Goal: Transaction & Acquisition: Download file/media

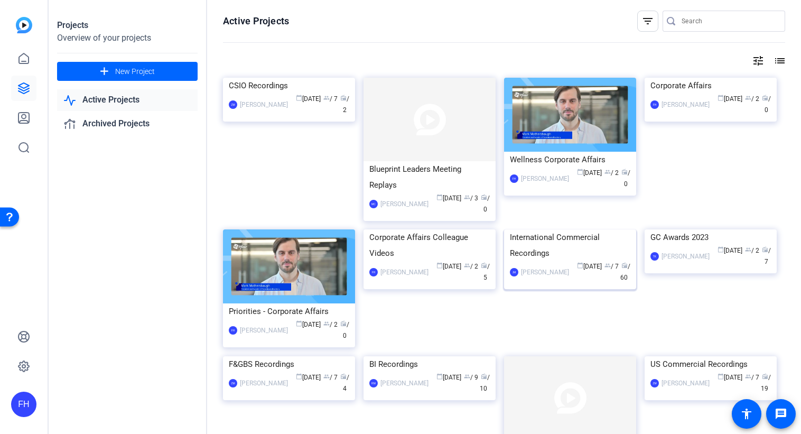
click at [563, 229] on img at bounding box center [570, 229] width 132 height 0
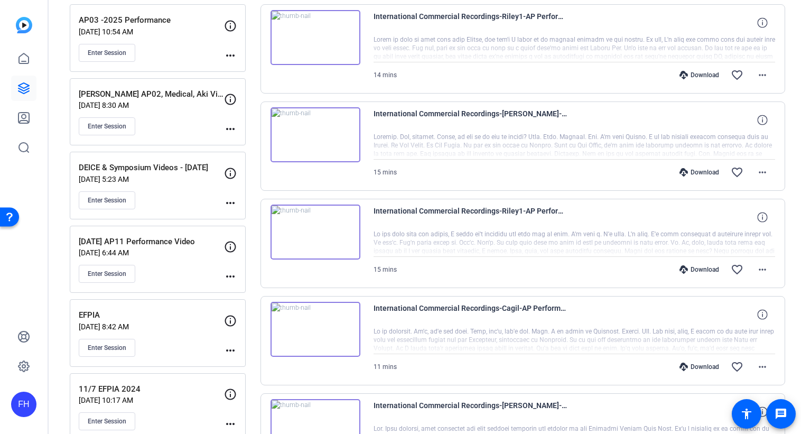
scroll to position [521, 0]
click at [505, 330] on div at bounding box center [575, 340] width 402 height 26
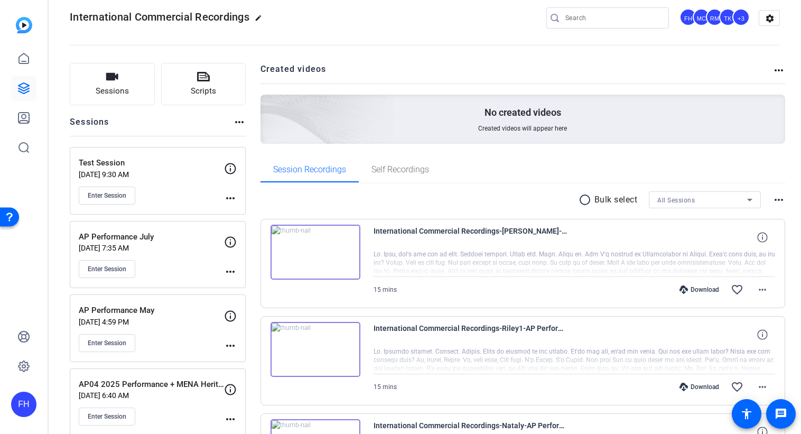
scroll to position [0, 0]
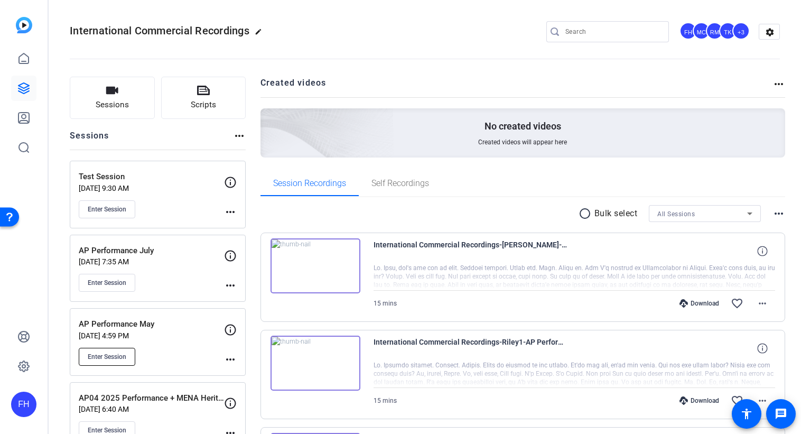
click at [103, 354] on span "Enter Session" at bounding box center [107, 357] width 39 height 8
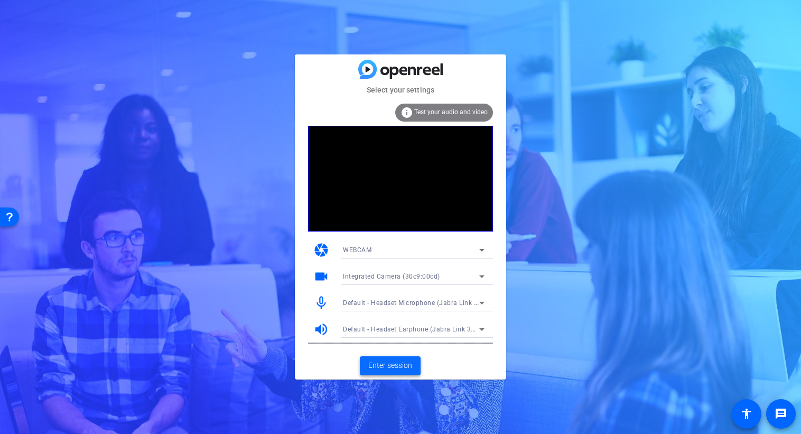
click at [394, 365] on span "Enter session" at bounding box center [390, 365] width 44 height 11
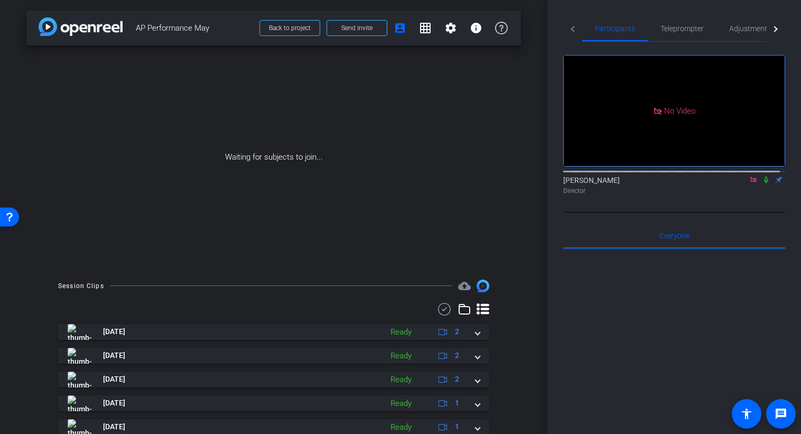
click at [749, 183] on icon at bounding box center [753, 179] width 8 height 7
click at [751, 183] on icon at bounding box center [753, 179] width 8 height 7
click at [737, 183] on icon at bounding box center [741, 179] width 8 height 7
click at [369, 29] on span at bounding box center [357, 27] width 60 height 25
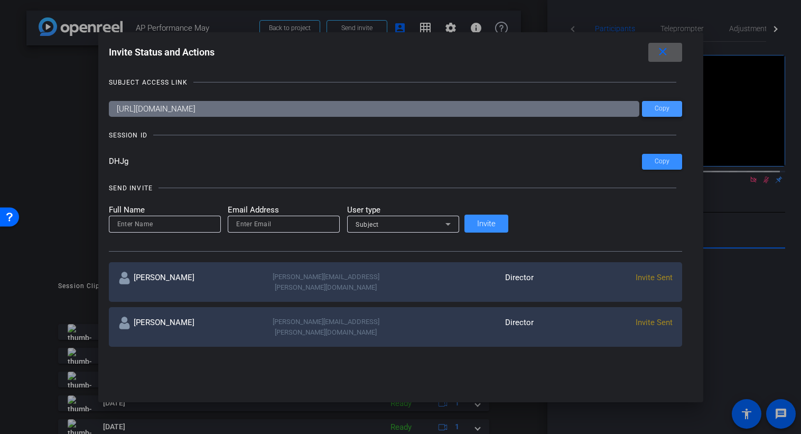
click at [655, 110] on span "Copy" at bounding box center [662, 109] width 15 height 8
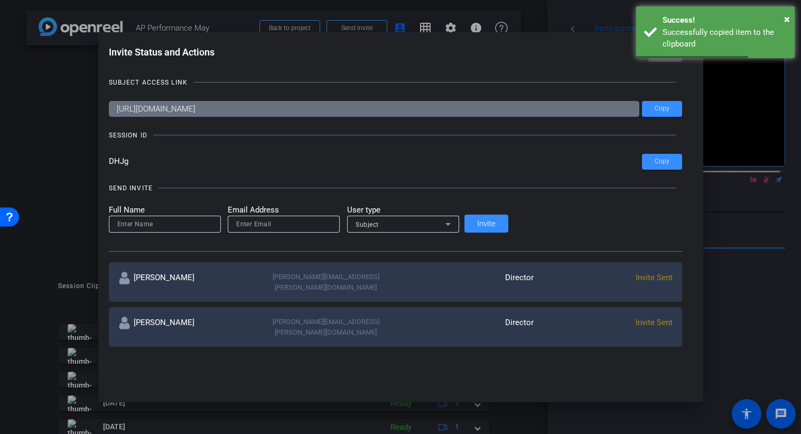
click at [656, 48] on mat-icon "close" at bounding box center [662, 51] width 13 height 13
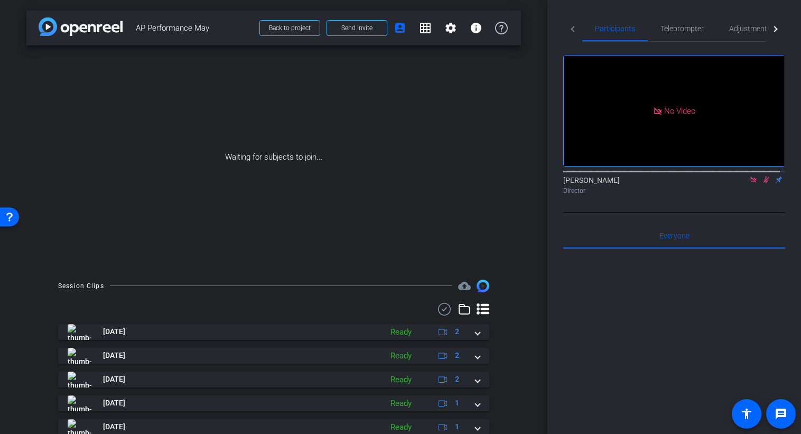
click at [749, 183] on icon at bounding box center [753, 179] width 8 height 7
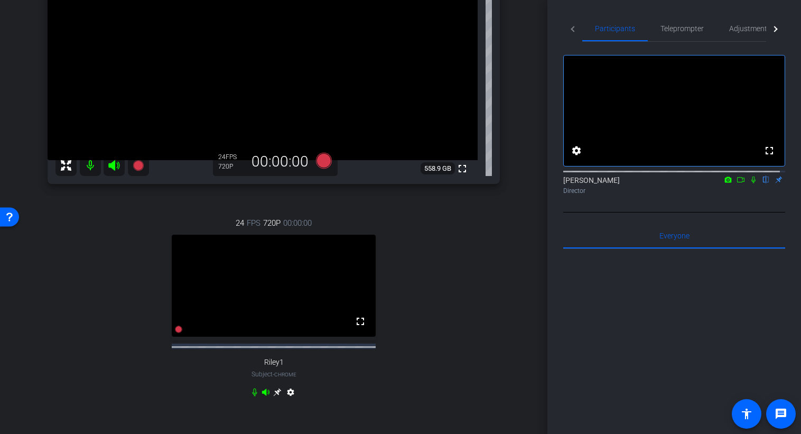
scroll to position [111, 0]
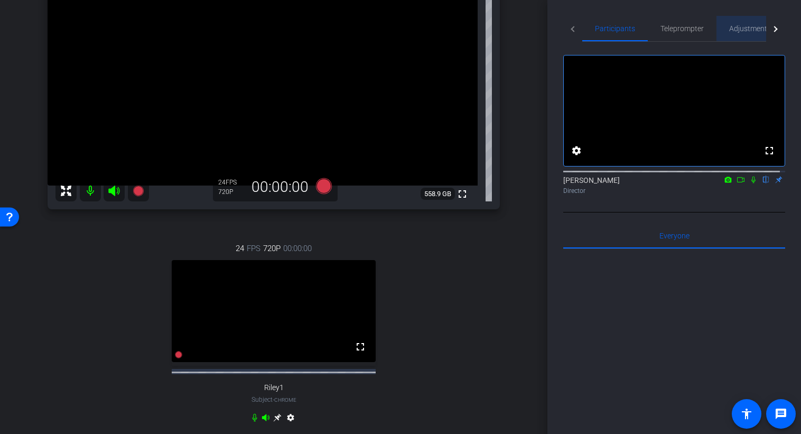
click at [738, 31] on span "Adjustments" at bounding box center [750, 28] width 42 height 7
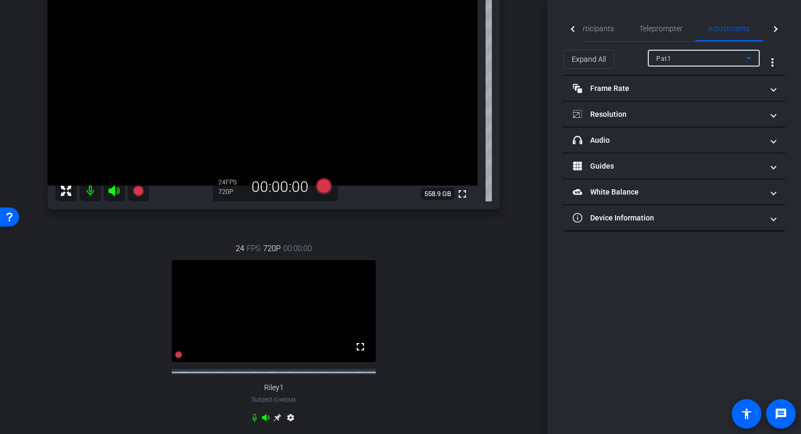
click at [746, 61] on icon at bounding box center [749, 58] width 13 height 13
click at [693, 96] on mat-option "Riley1" at bounding box center [704, 96] width 112 height 17
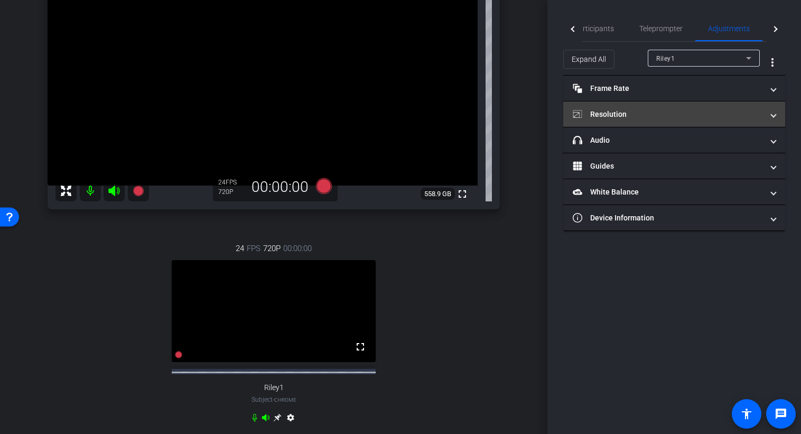
click at [654, 113] on mat-panel-title "Resolution" at bounding box center [668, 114] width 190 height 11
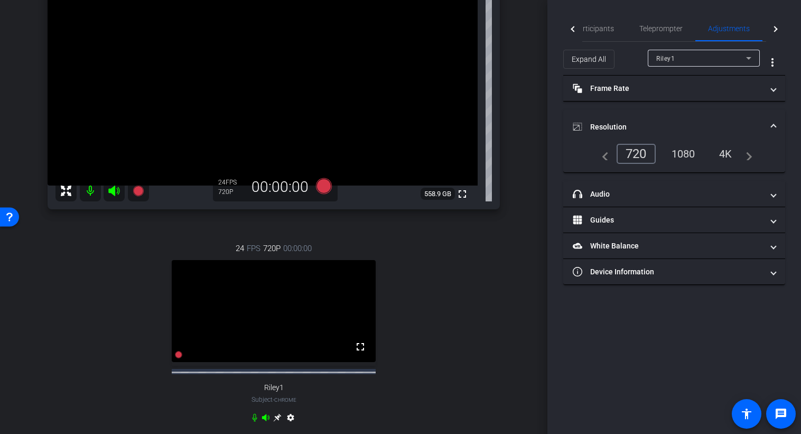
click at [654, 113] on mat-expansion-panel-header "Resolution" at bounding box center [674, 127] width 222 height 34
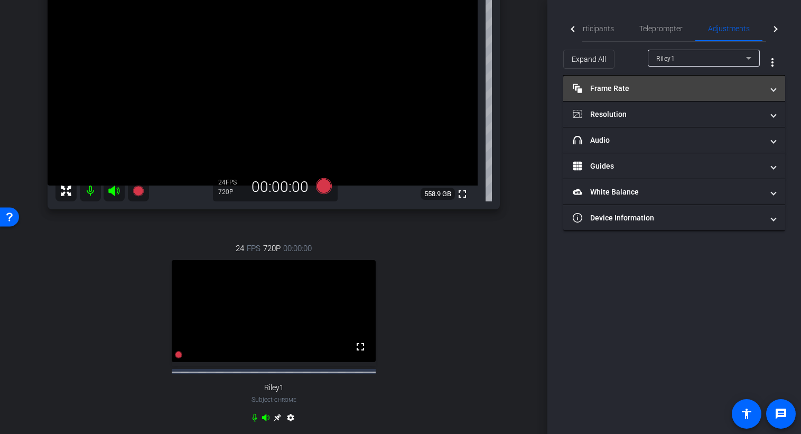
click at [765, 89] on span "Frame Rate Frame Rate" at bounding box center [672, 88] width 199 height 11
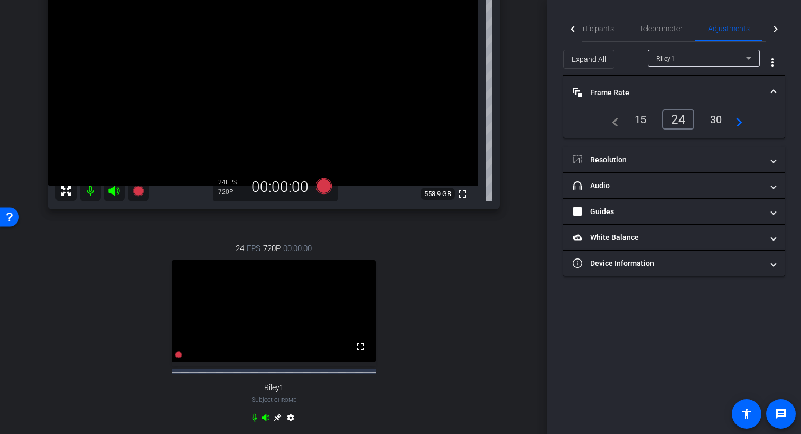
click at [713, 119] on div "30" at bounding box center [716, 119] width 28 height 18
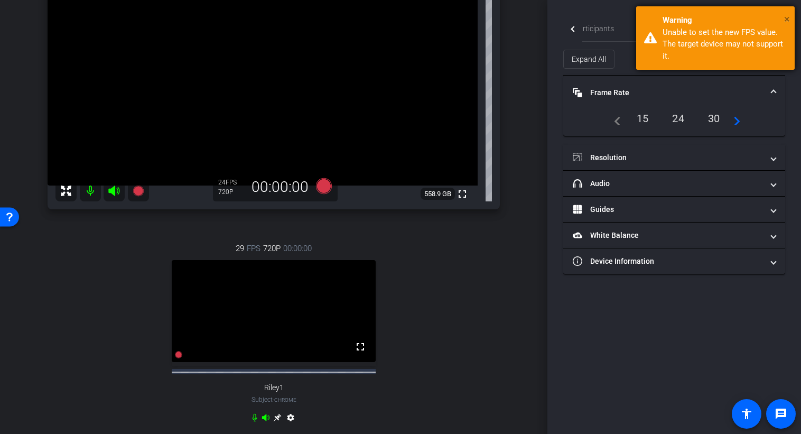
click at [786, 20] on span "×" at bounding box center [787, 19] width 6 height 13
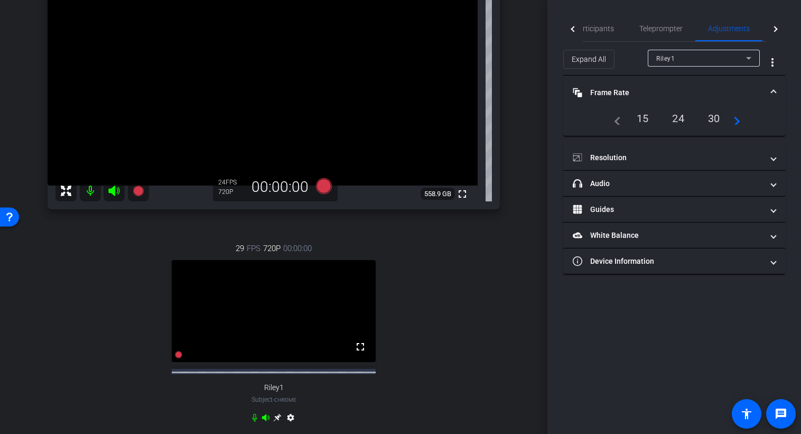
scroll to position [0, 0]
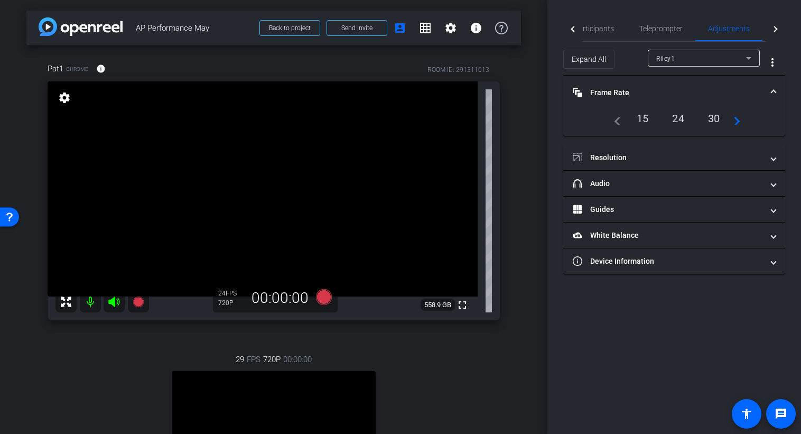
click at [521, 216] on div "arrow_back AP Performance May Back to project Send invite account_box grid_on s…" at bounding box center [274, 217] width 548 height 434
click at [573, 31] on div at bounding box center [572, 29] width 19 height 26
click at [573, 31] on mat-tab-header "Participants Teleprompter Adjustments Live" at bounding box center [674, 29] width 222 height 26
click at [606, 30] on span "Participants" at bounding box center [615, 28] width 40 height 7
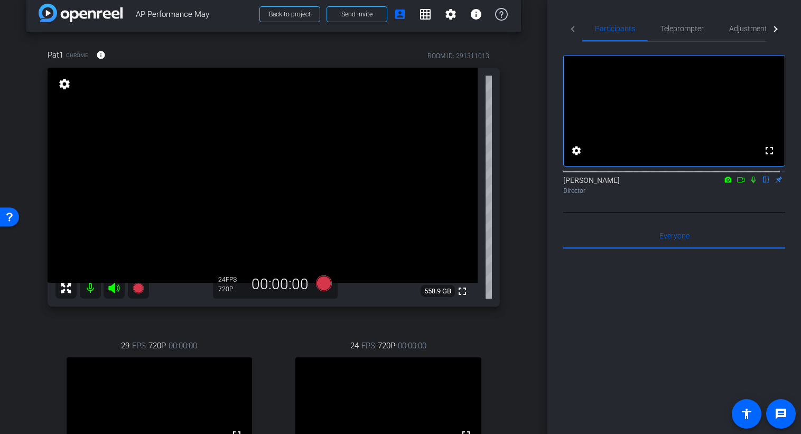
scroll to position [77, 0]
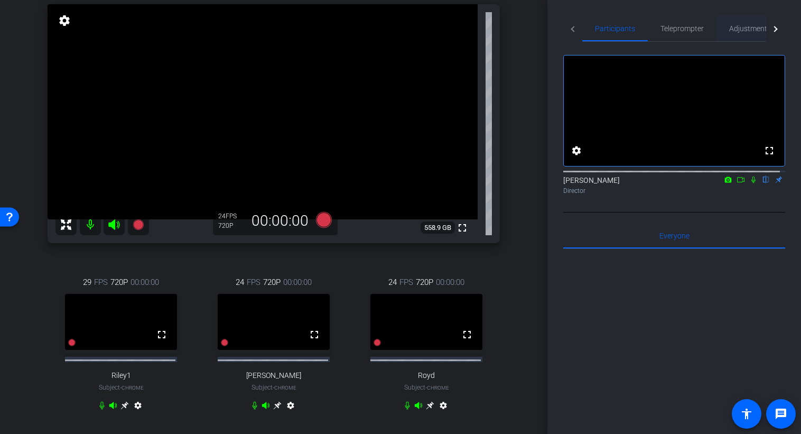
click at [746, 28] on span "Adjustments" at bounding box center [750, 28] width 42 height 7
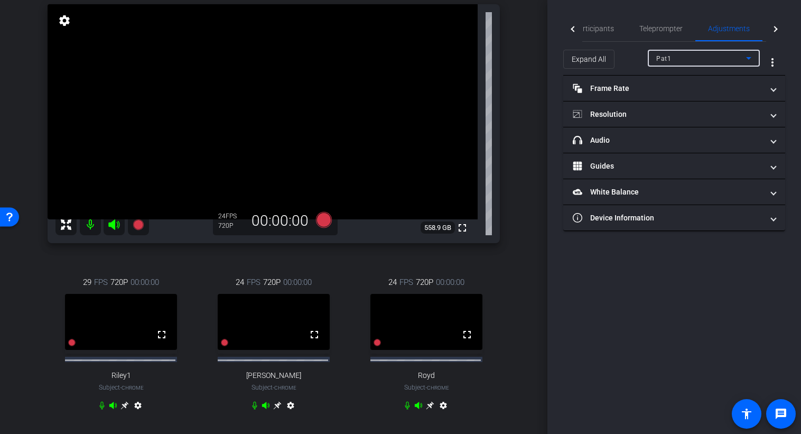
click at [752, 63] on icon at bounding box center [749, 58] width 13 height 13
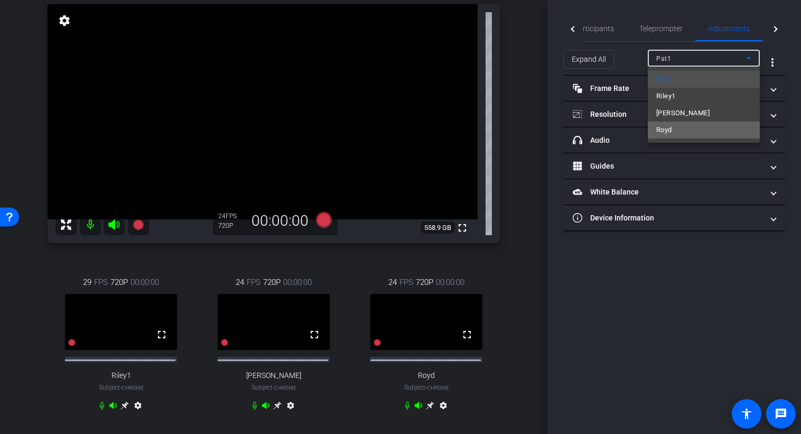
click at [688, 130] on mat-option "Royd" at bounding box center [704, 130] width 112 height 17
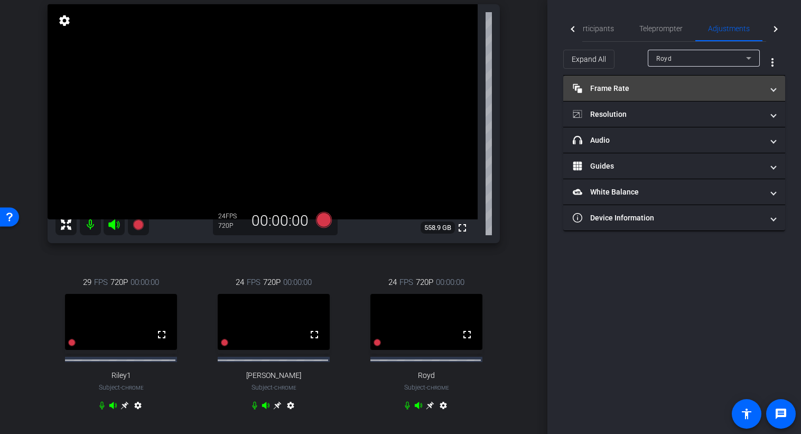
click at [772, 91] on span at bounding box center [774, 88] width 4 height 11
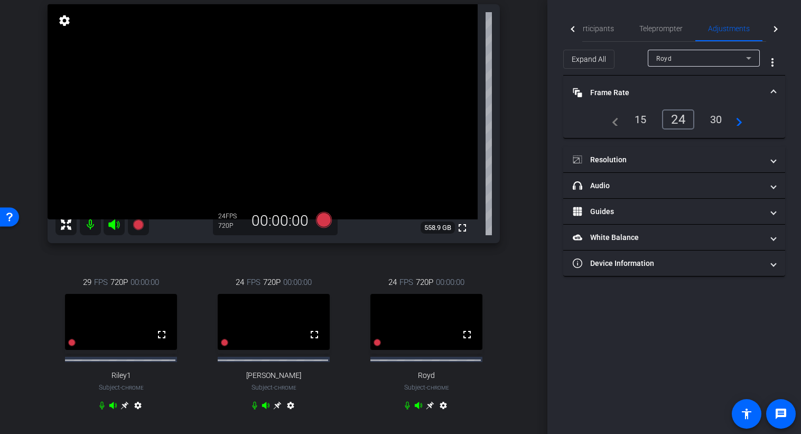
click at [719, 120] on div "30" at bounding box center [716, 119] width 28 height 18
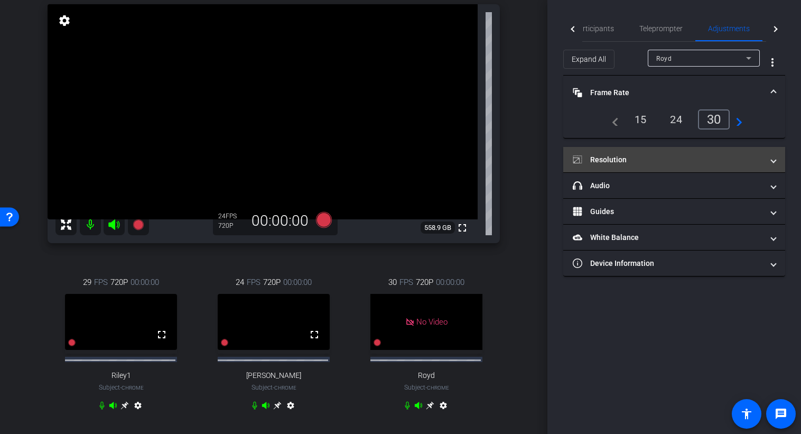
click at [774, 160] on span at bounding box center [774, 159] width 4 height 11
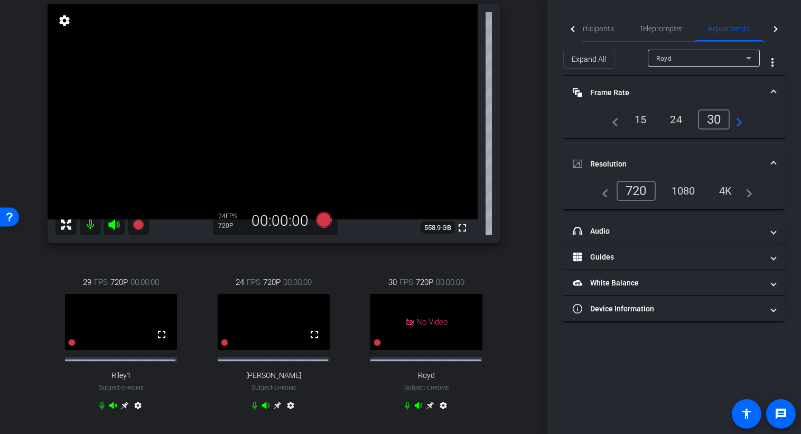
click at [683, 197] on div "1080" at bounding box center [684, 191] width 40 height 18
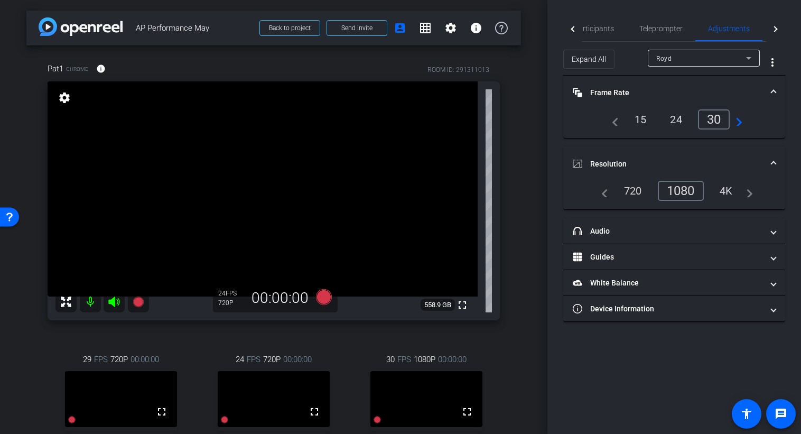
scroll to position [379, 0]
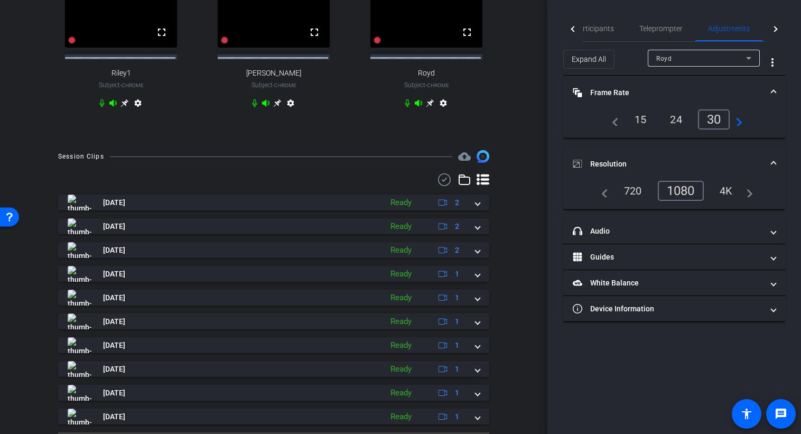
click at [426, 107] on icon at bounding box center [430, 103] width 8 height 8
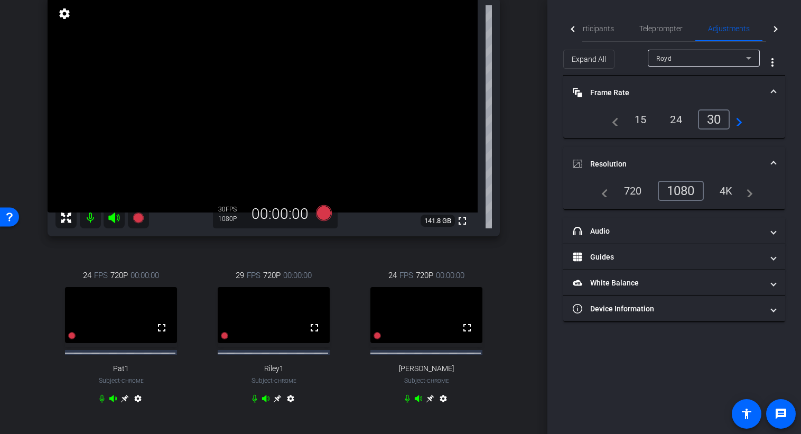
scroll to position [0, 0]
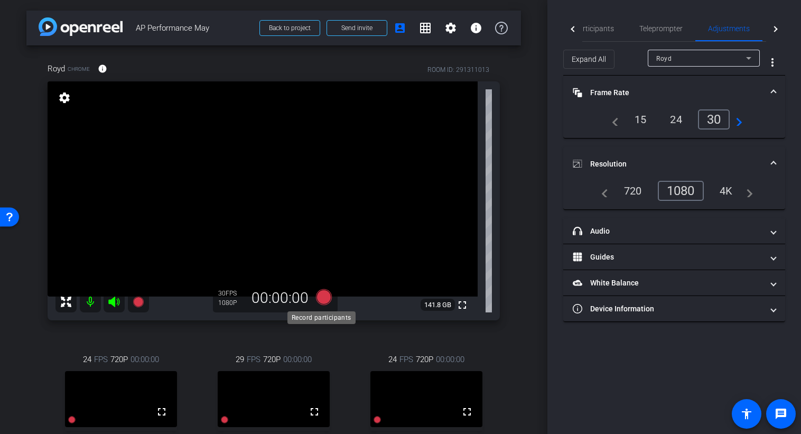
click at [324, 297] on icon at bounding box center [324, 297] width 16 height 16
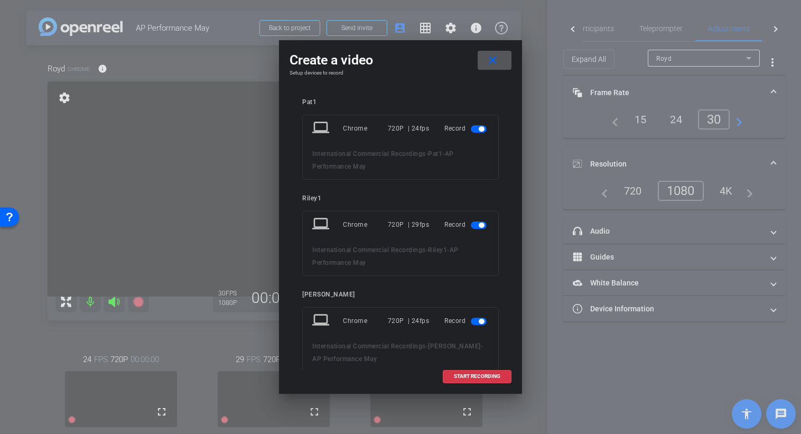
click at [471, 128] on span "button" at bounding box center [479, 128] width 16 height 7
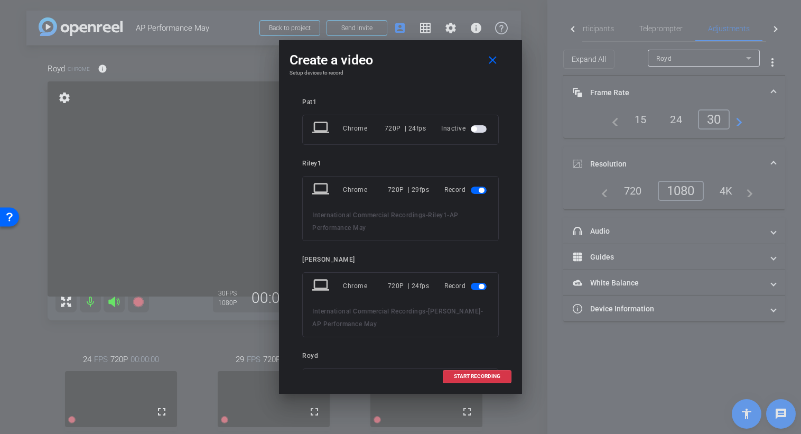
click at [475, 292] on div "Record" at bounding box center [466, 285] width 44 height 19
click at [479, 288] on span "button" at bounding box center [481, 286] width 5 height 5
click at [478, 374] on span "START RECORDING" at bounding box center [477, 376] width 47 height 5
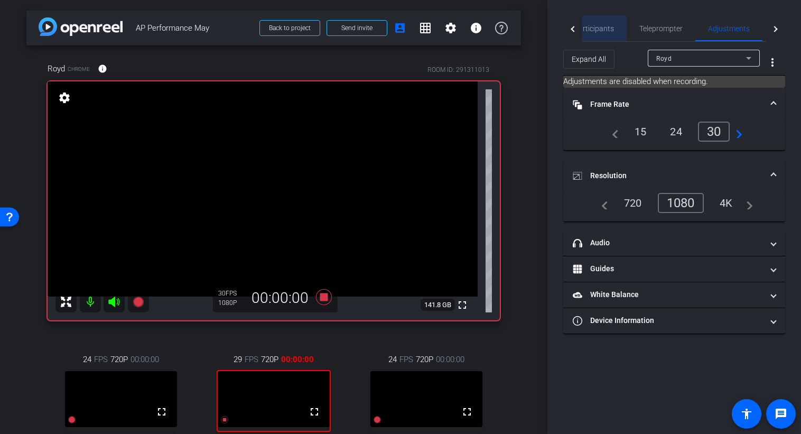
click at [596, 29] on span "Participants" at bounding box center [594, 28] width 40 height 7
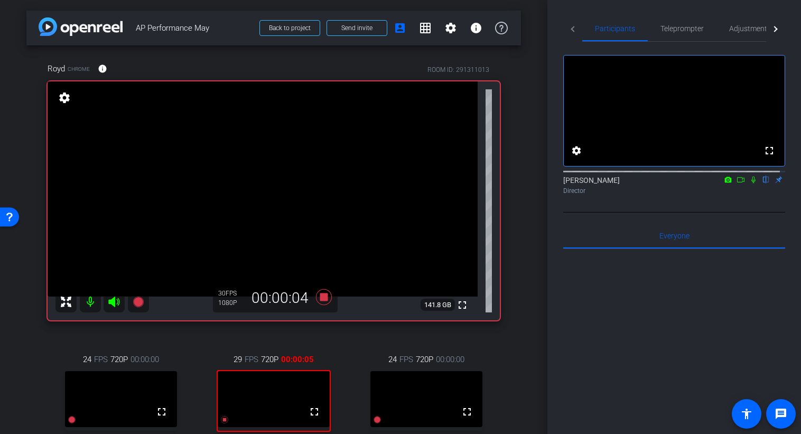
click at [747, 184] on mat-icon at bounding box center [753, 180] width 13 height 10
click at [737, 183] on icon at bounding box center [741, 179] width 8 height 7
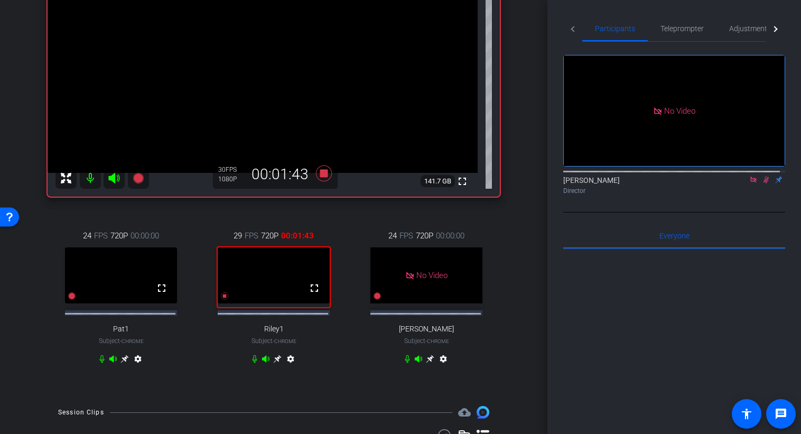
scroll to position [126, 0]
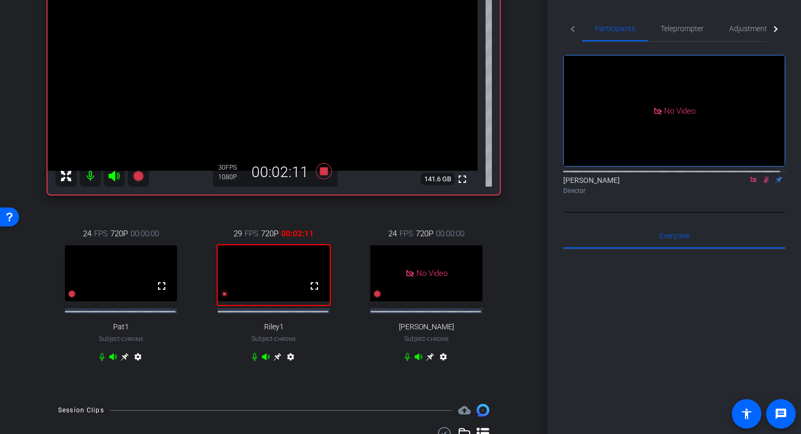
click at [764, 183] on icon at bounding box center [767, 180] width 6 height 7
click at [764, 183] on icon at bounding box center [766, 180] width 4 height 7
click at [764, 183] on icon at bounding box center [767, 180] width 6 height 7
click at [764, 183] on icon at bounding box center [766, 180] width 4 height 7
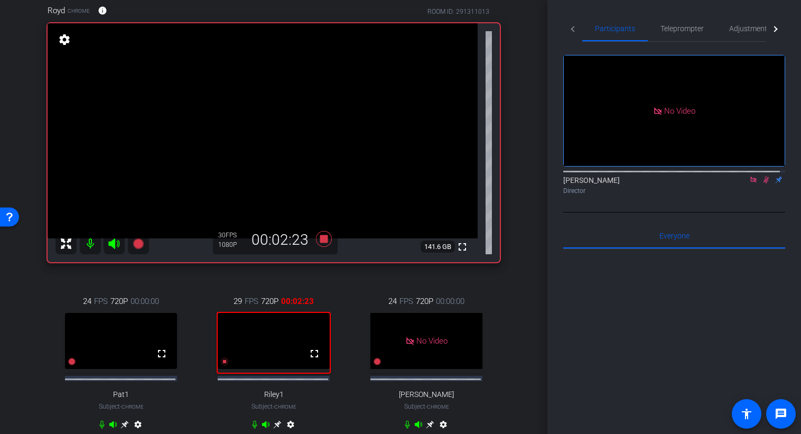
scroll to position [71, 0]
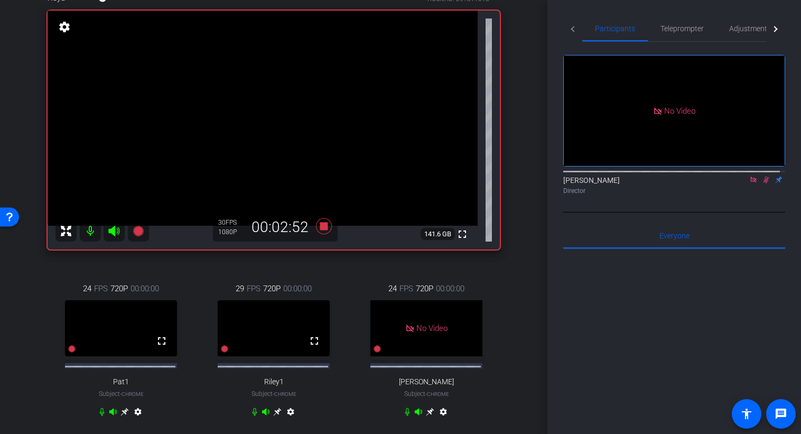
click at [762, 183] on icon at bounding box center [766, 179] width 8 height 7
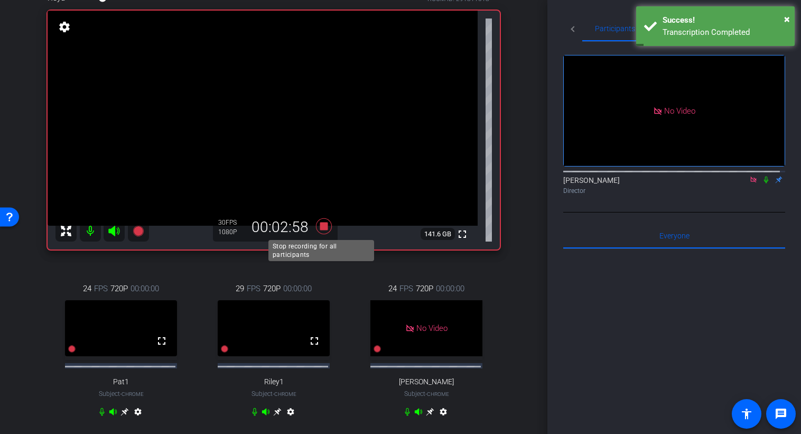
click at [322, 230] on icon at bounding box center [324, 226] width 16 height 16
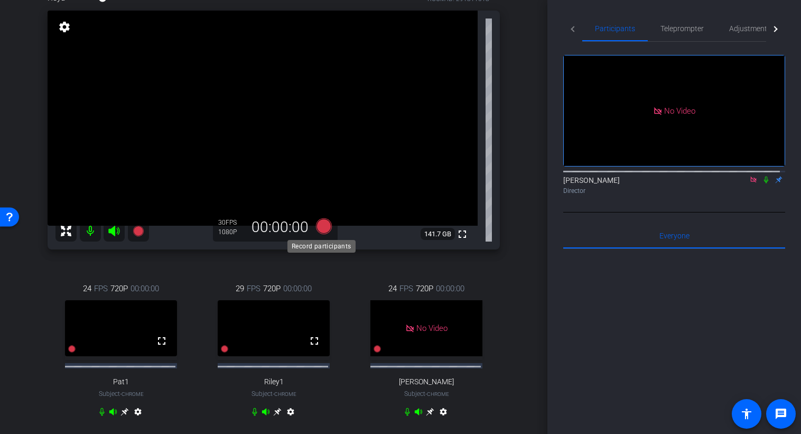
click at [323, 229] on icon at bounding box center [324, 226] width 16 height 16
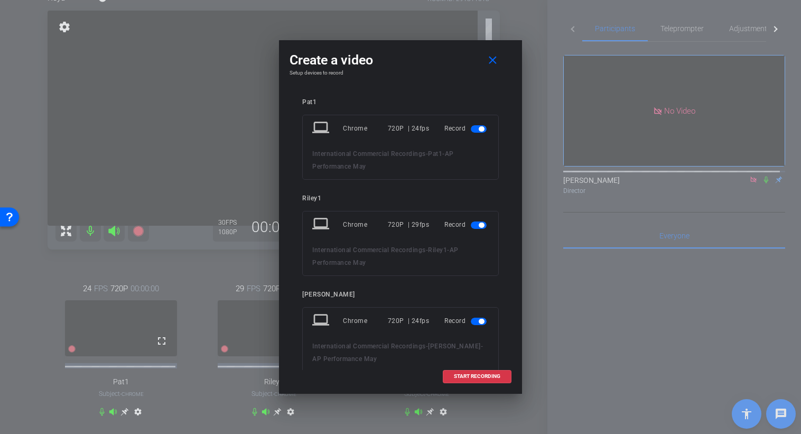
click at [479, 128] on span "button" at bounding box center [481, 128] width 5 height 5
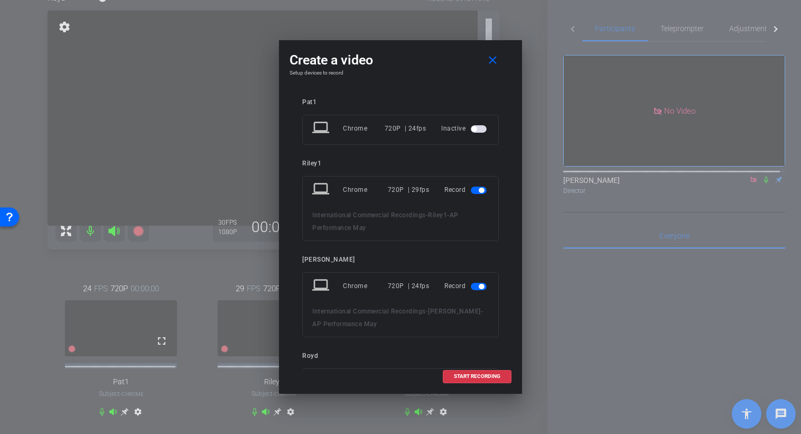
click at [471, 286] on span "button" at bounding box center [479, 286] width 16 height 7
drag, startPoint x: 505, startPoint y: 264, endPoint x: 508, endPoint y: 285, distance: 20.9
click at [508, 285] on div "Pat1 laptop Chrome 720P | 24fps Inactive Riley1 laptop Chrome 720P | 29fps Reco…" at bounding box center [401, 229] width 222 height 282
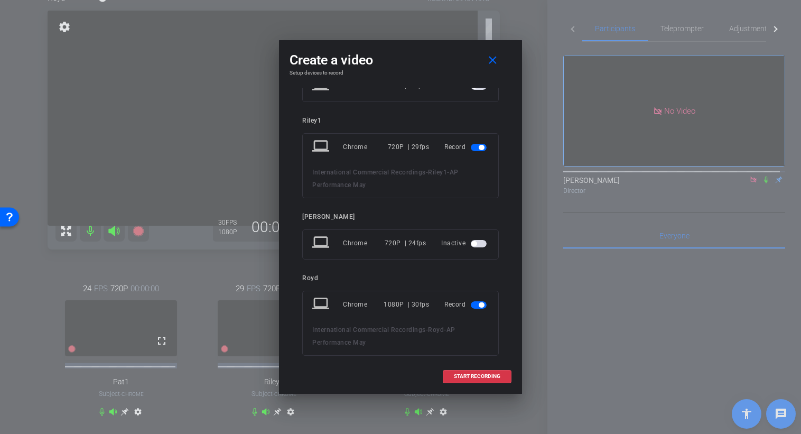
scroll to position [63, 0]
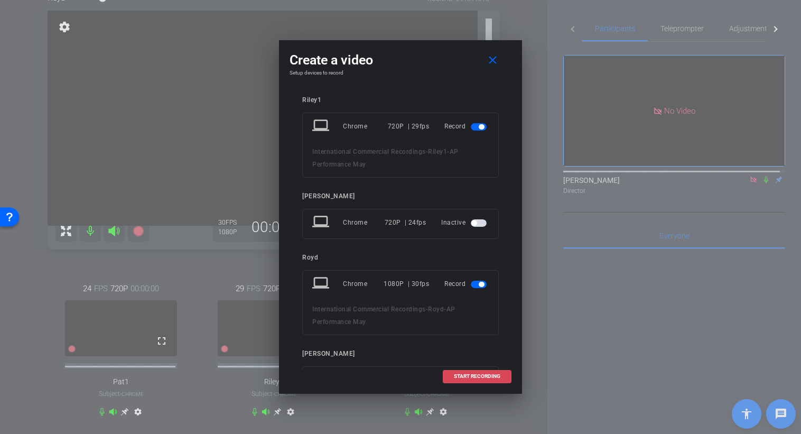
click at [488, 378] on span "START RECORDING" at bounding box center [477, 376] width 47 height 5
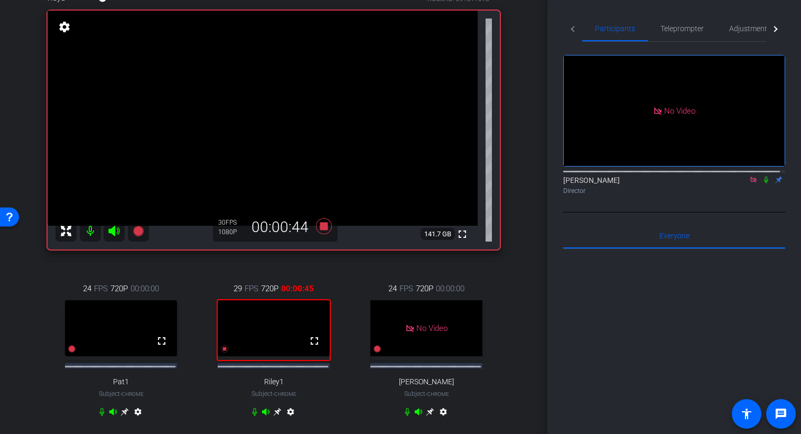
click at [762, 183] on icon at bounding box center [766, 179] width 8 height 7
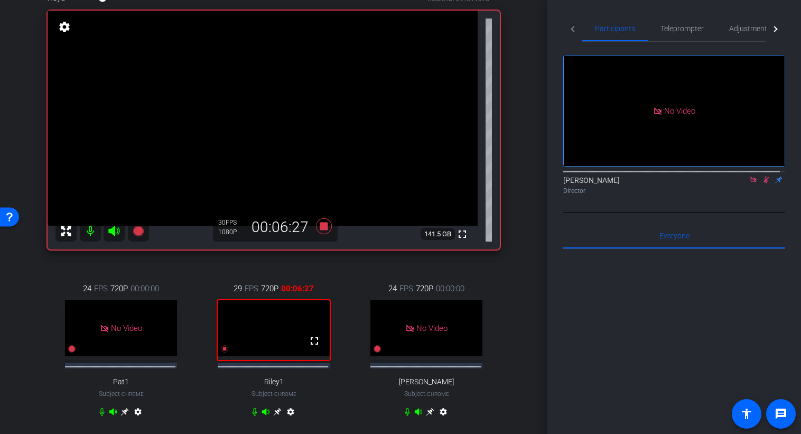
click at [762, 183] on icon at bounding box center [766, 179] width 8 height 7
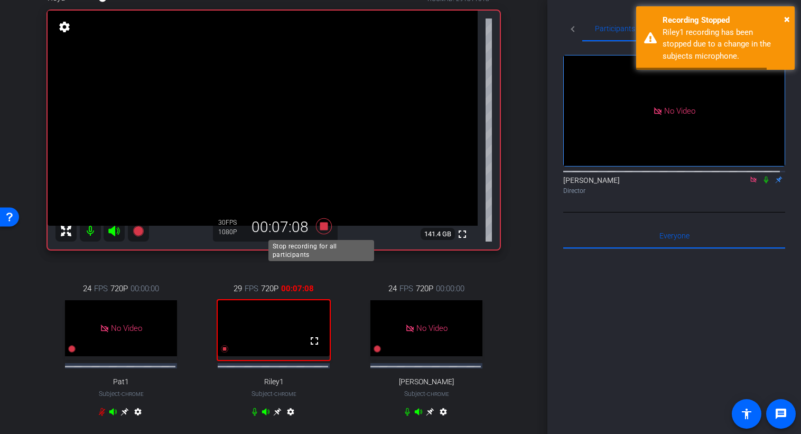
click at [326, 229] on icon at bounding box center [323, 226] width 25 height 19
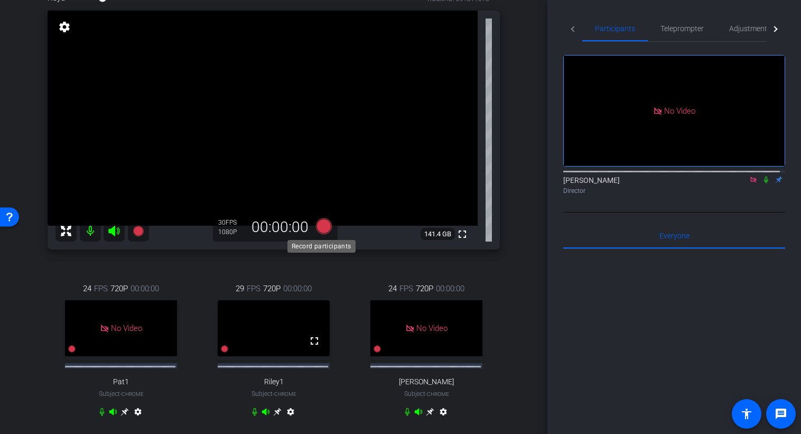
click at [323, 228] on icon at bounding box center [324, 226] width 16 height 16
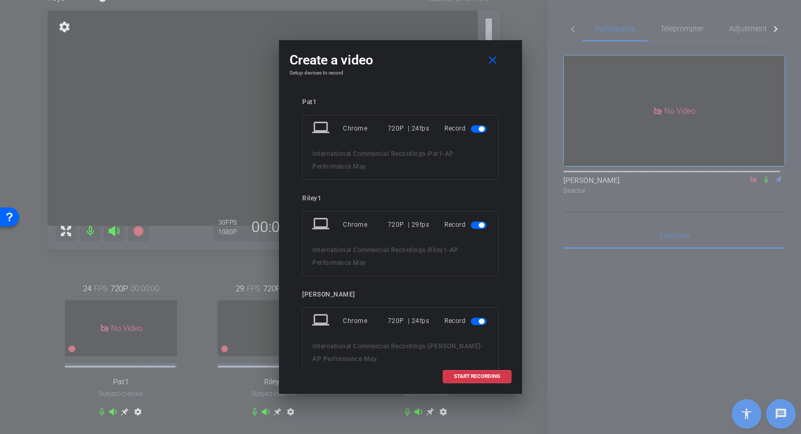
click at [479, 129] on span "button" at bounding box center [481, 128] width 5 height 5
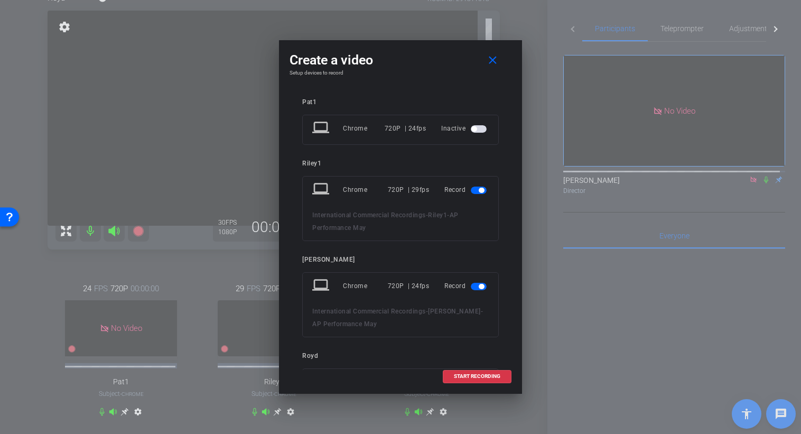
click at [471, 289] on span "button" at bounding box center [479, 286] width 16 height 7
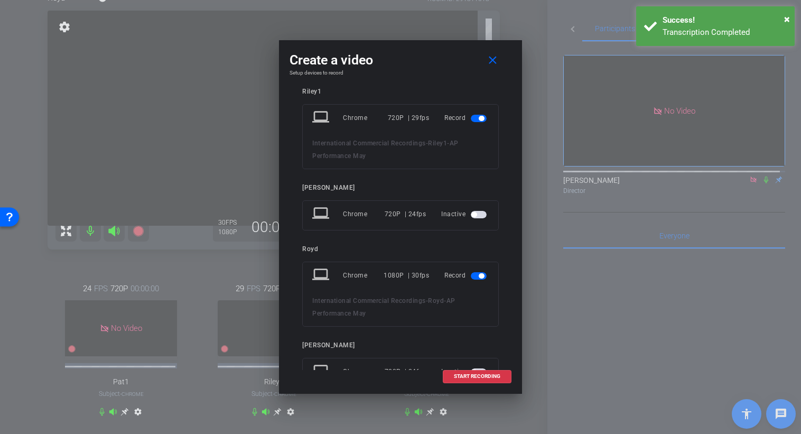
scroll to position [73, 0]
click at [472, 375] on span "START RECORDING" at bounding box center [477, 376] width 47 height 5
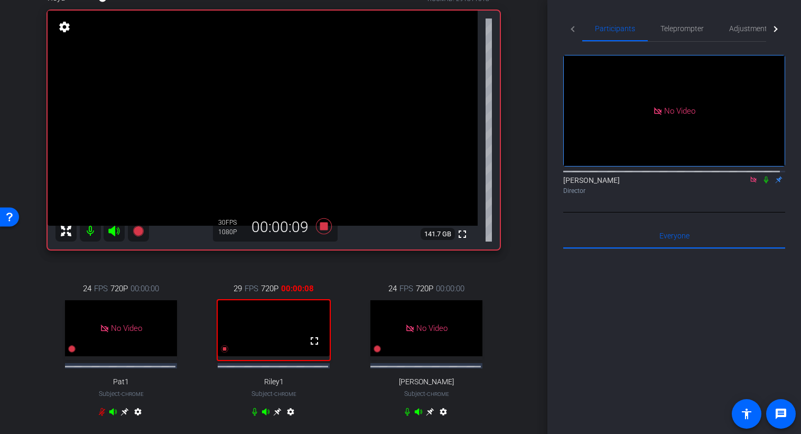
click at [496, 329] on div "Royd Chrome info ROOM ID: 291311013 fullscreen settings 141.7 GB 30 FPS 1080P 0…" at bounding box center [273, 212] width 495 height 474
click at [762, 183] on icon at bounding box center [766, 179] width 8 height 7
click at [415, 416] on icon at bounding box center [418, 411] width 8 height 8
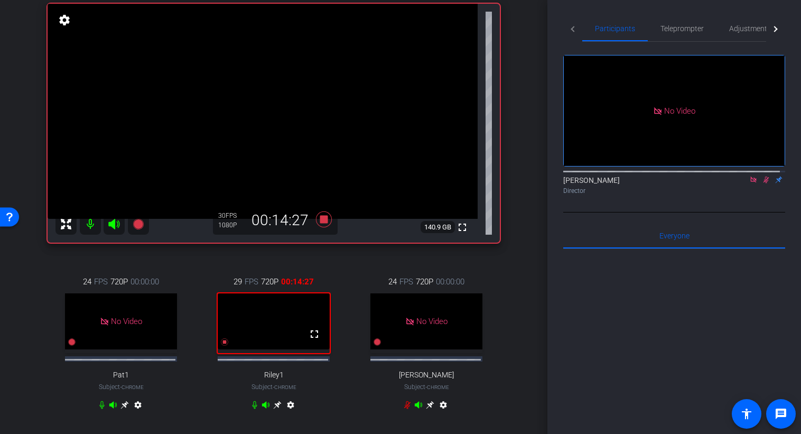
scroll to position [77, 0]
click at [762, 183] on icon at bounding box center [766, 179] width 8 height 7
click at [323, 223] on icon at bounding box center [324, 220] width 16 height 16
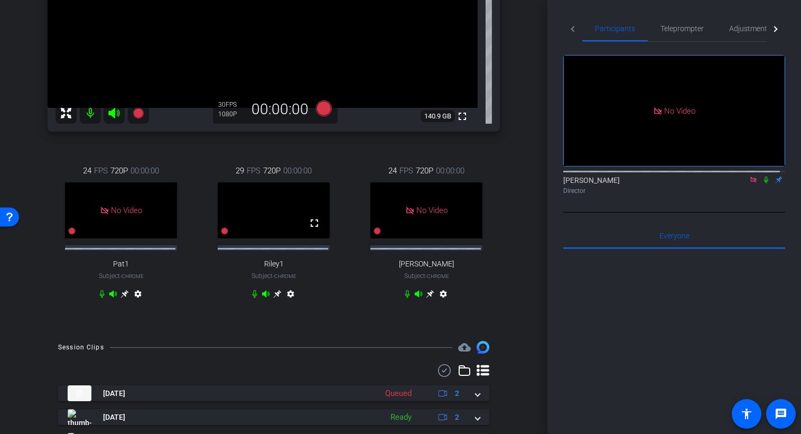
scroll to position [246, 0]
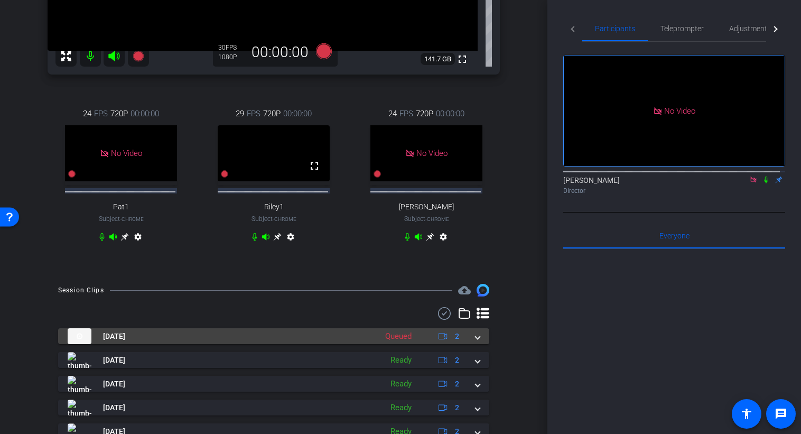
click at [476, 342] on span at bounding box center [478, 336] width 4 height 11
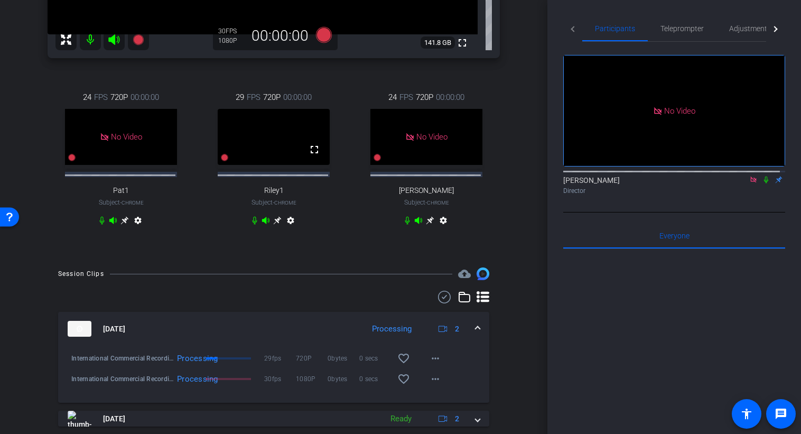
scroll to position [262, 0]
drag, startPoint x: 515, startPoint y: 94, endPoint x: 515, endPoint y: 173, distance: 78.7
click at [515, 173] on div "Royd Chrome info ROOM ID: 291311013 fullscreen settings 141.8 GB 30 FPS 1080P 0…" at bounding box center [273, 21] width 495 height 474
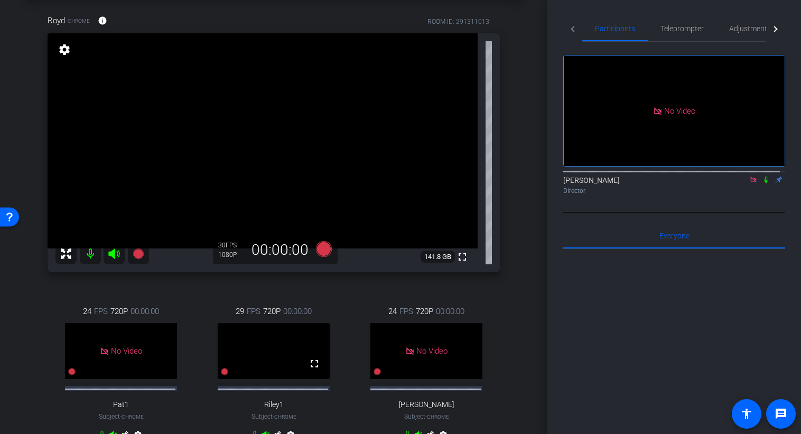
scroll to position [47, 0]
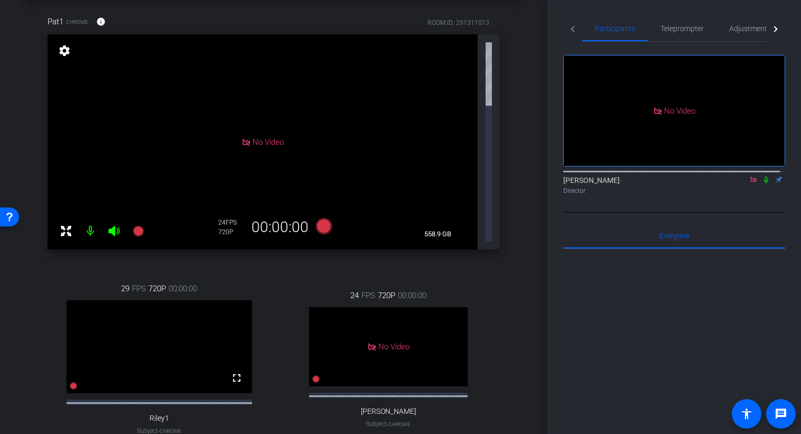
drag, startPoint x: 514, startPoint y: 173, endPoint x: 525, endPoint y: 113, distance: 61.9
click at [525, 113] on div "arrow_back AP Performance May Back to project Send invite account_box grid_on s…" at bounding box center [274, 170] width 548 height 434
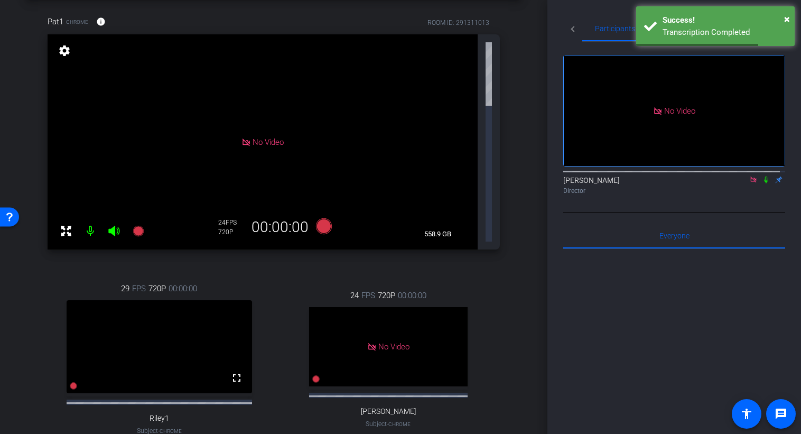
click at [524, 210] on div "arrow_back AP Performance May Back to project Send invite account_box grid_on s…" at bounding box center [274, 170] width 548 height 434
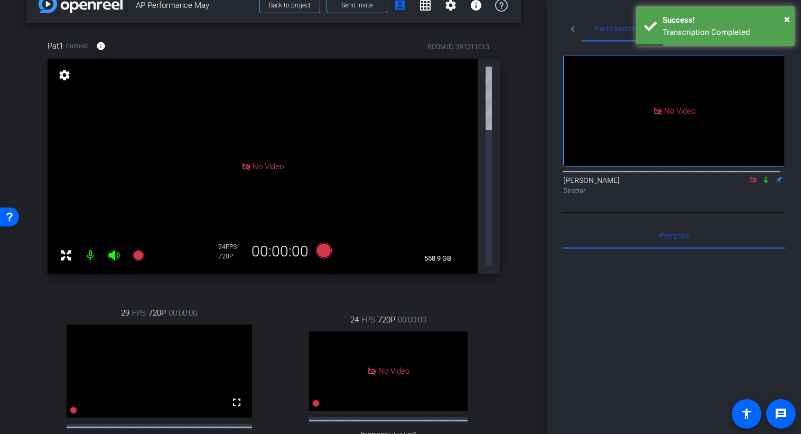
scroll to position [0, 0]
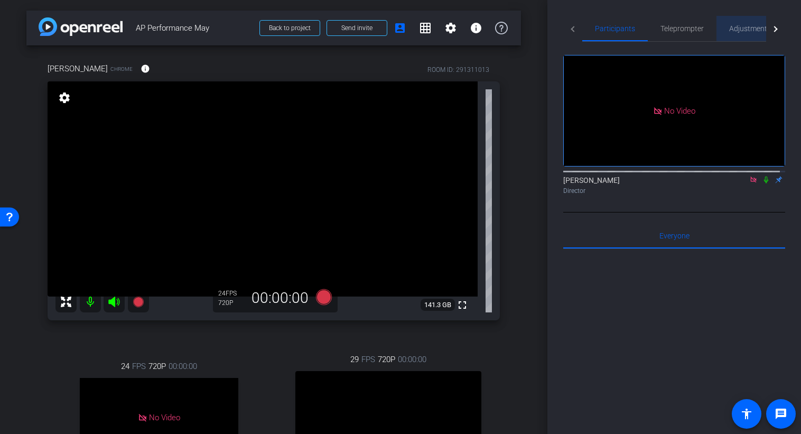
click at [746, 29] on span "Adjustments" at bounding box center [750, 28] width 42 height 7
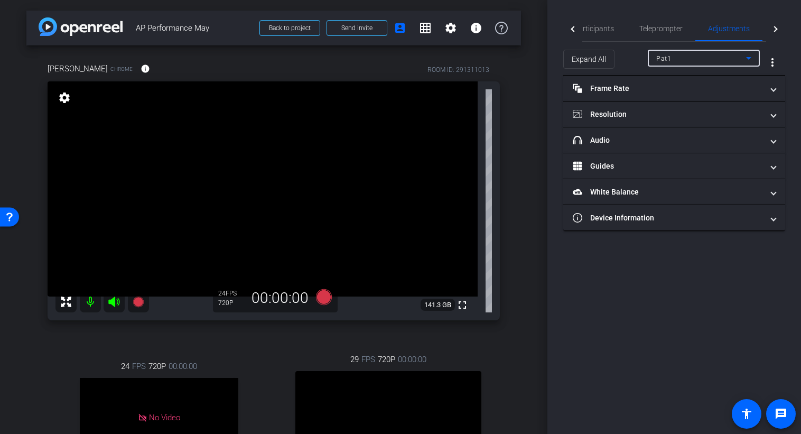
click at [749, 59] on icon at bounding box center [748, 58] width 5 height 3
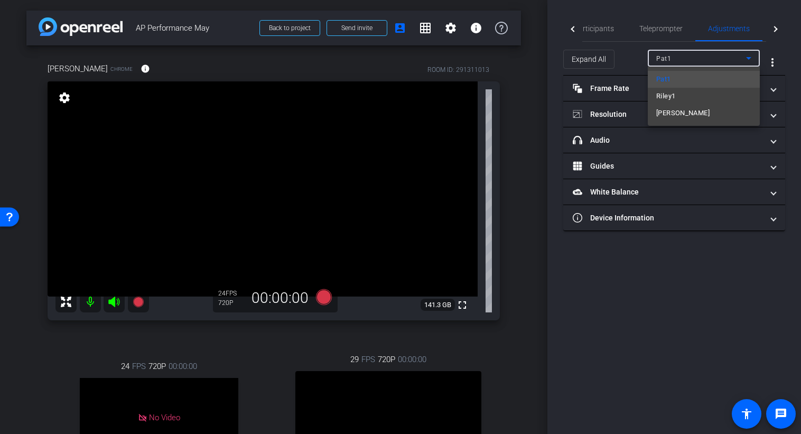
click at [687, 115] on mat-option "Stefanie" at bounding box center [704, 113] width 112 height 17
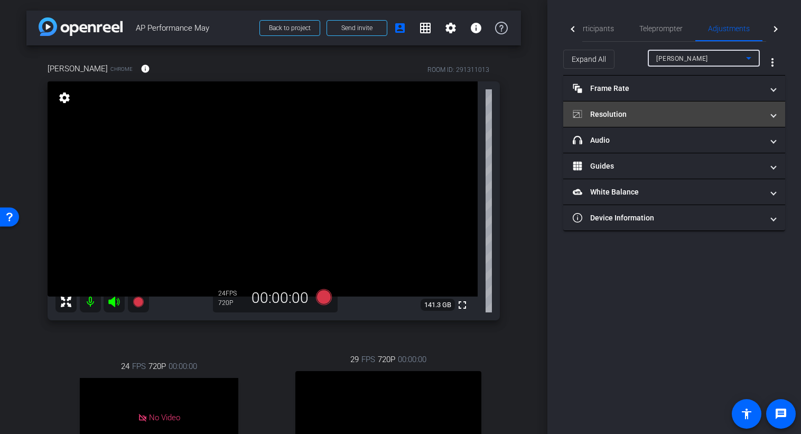
click at [687, 118] on mat-panel-title "Resolution" at bounding box center [668, 114] width 190 height 11
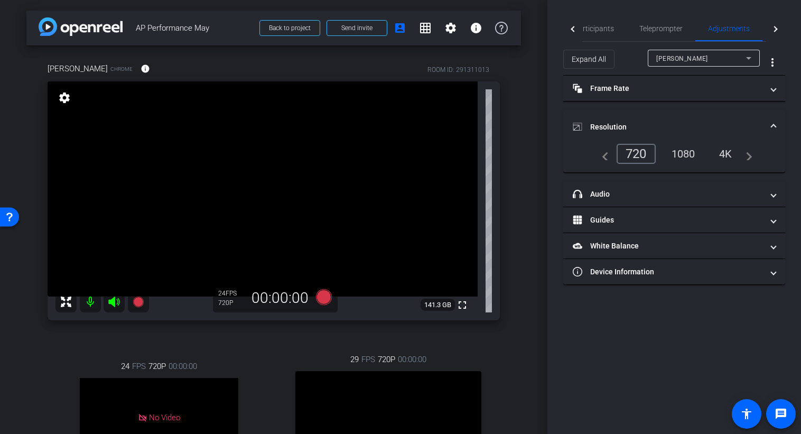
click at [692, 154] on div "1080" at bounding box center [684, 154] width 40 height 18
click at [323, 295] on icon at bounding box center [324, 297] width 16 height 16
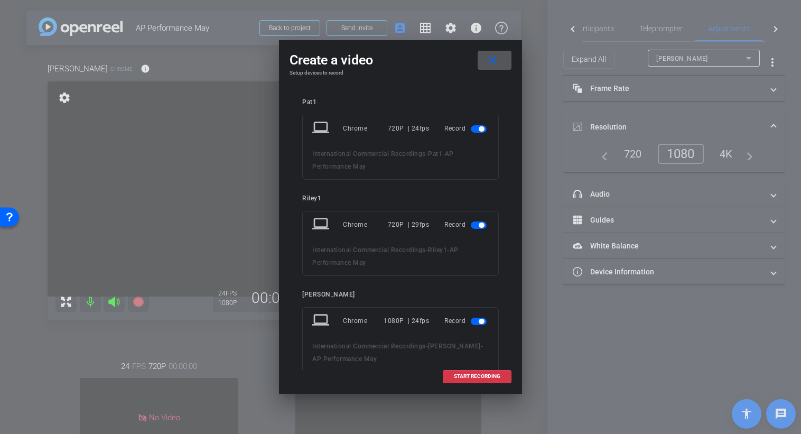
click at [479, 127] on span "button" at bounding box center [481, 128] width 5 height 5
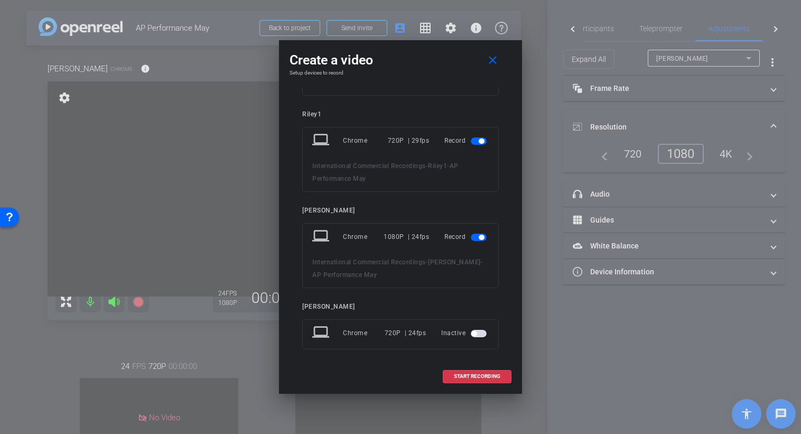
scroll to position [53, 0]
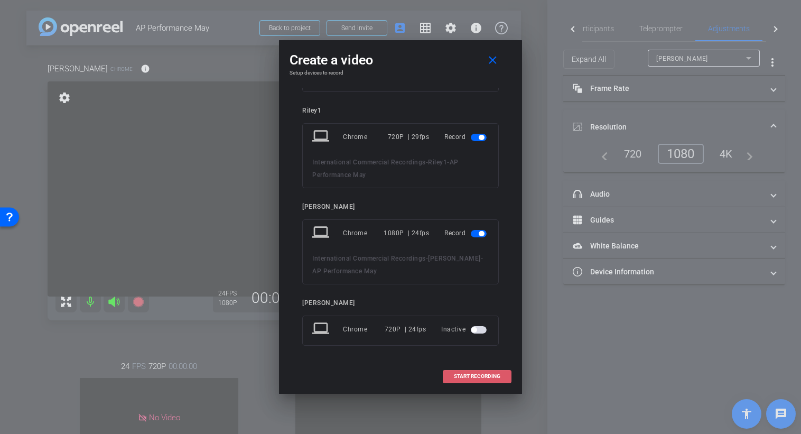
click at [469, 378] on span "START RECORDING" at bounding box center [477, 376] width 47 height 5
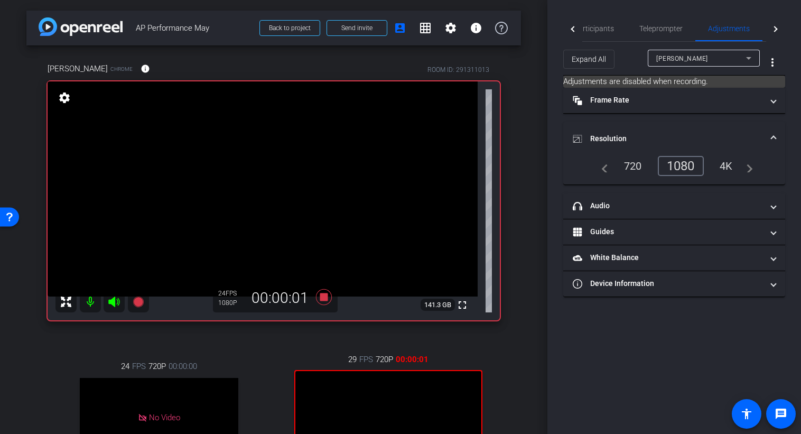
click at [575, 32] on div at bounding box center [572, 29] width 19 height 26
click at [606, 31] on span "Participants" at bounding box center [615, 28] width 40 height 7
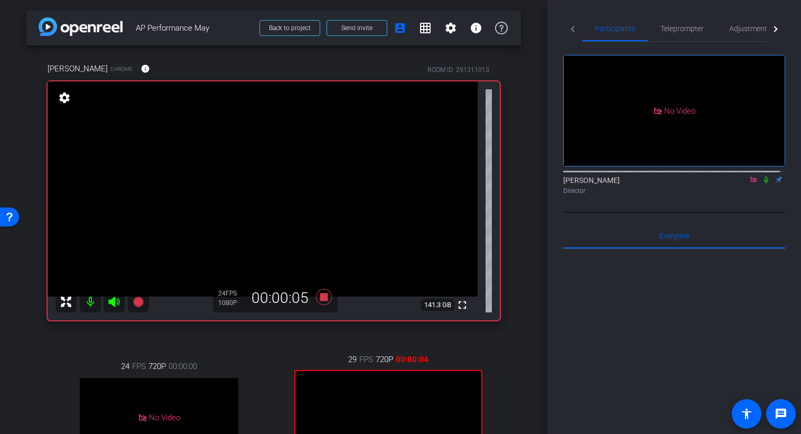
click at [762, 176] on icon at bounding box center [766, 179] width 8 height 7
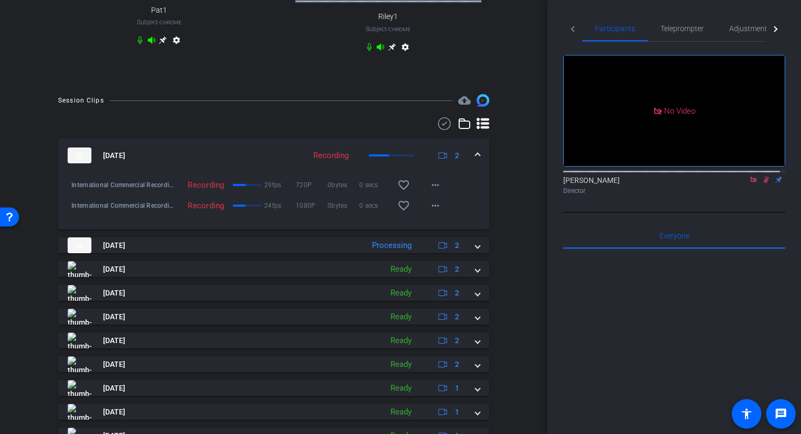
scroll to position [473, 0]
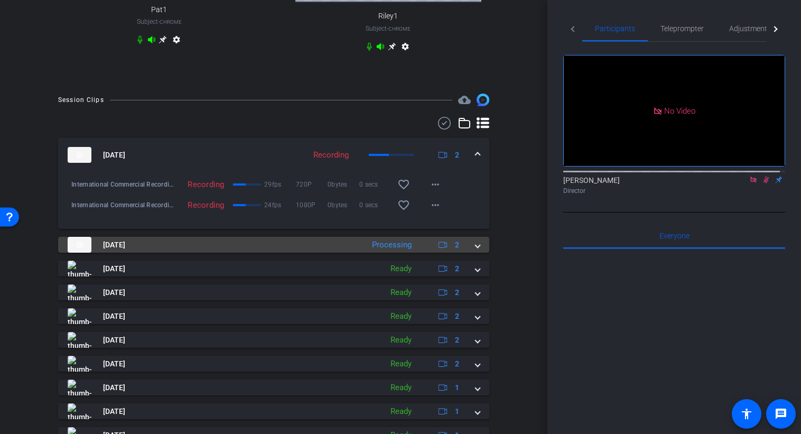
click at [476, 251] on span at bounding box center [478, 244] width 4 height 11
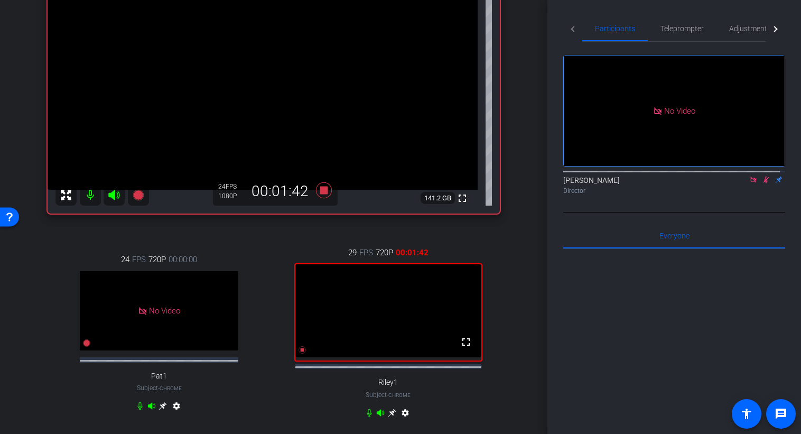
scroll to position [103, 0]
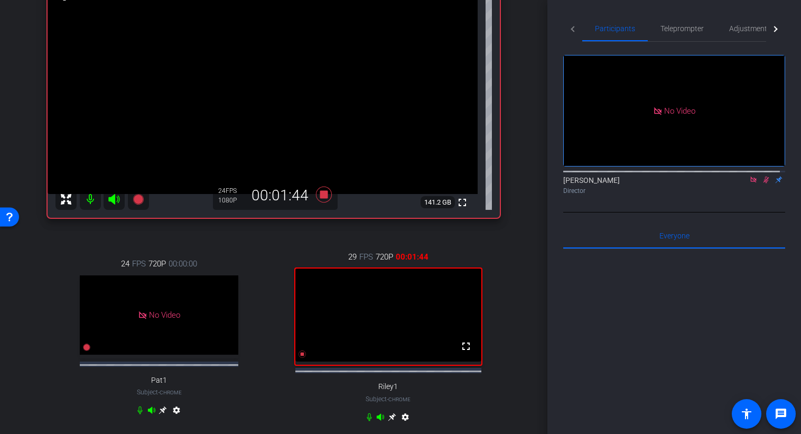
click at [762, 176] on icon at bounding box center [766, 179] width 8 height 7
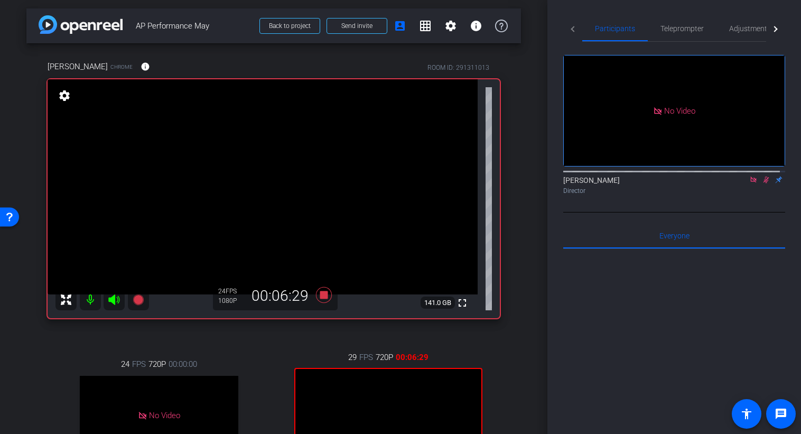
scroll to position [2, 0]
click at [762, 176] on icon at bounding box center [766, 179] width 8 height 7
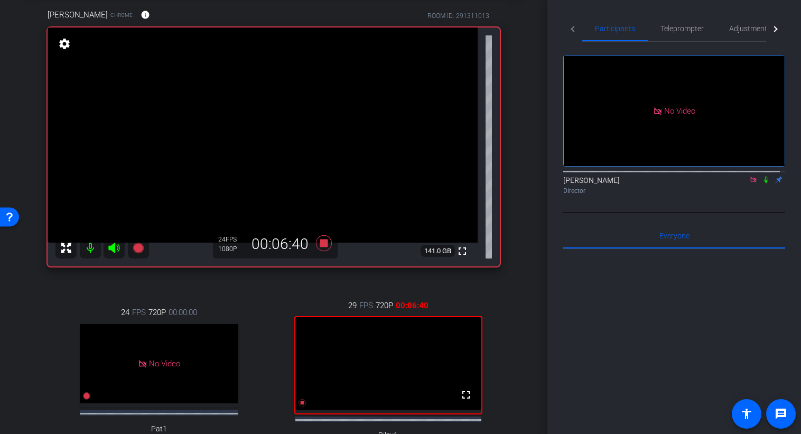
scroll to position [85, 0]
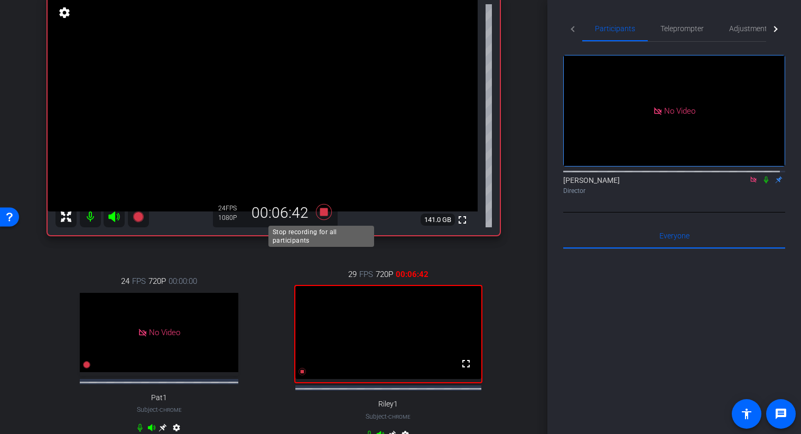
click at [319, 212] on icon at bounding box center [324, 212] width 16 height 16
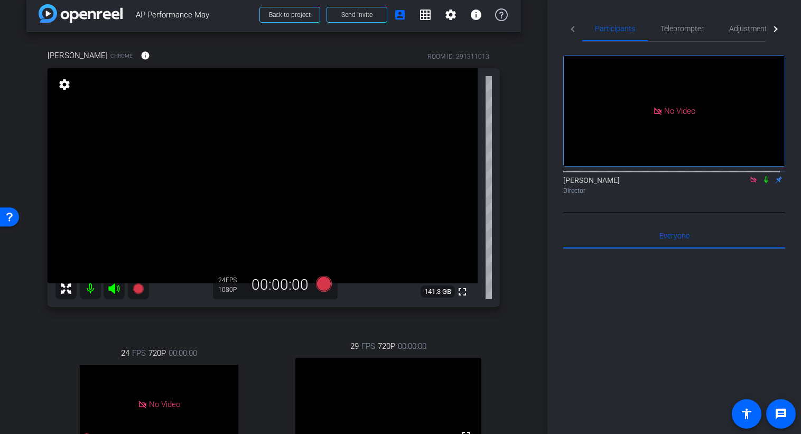
scroll to position [14, 0]
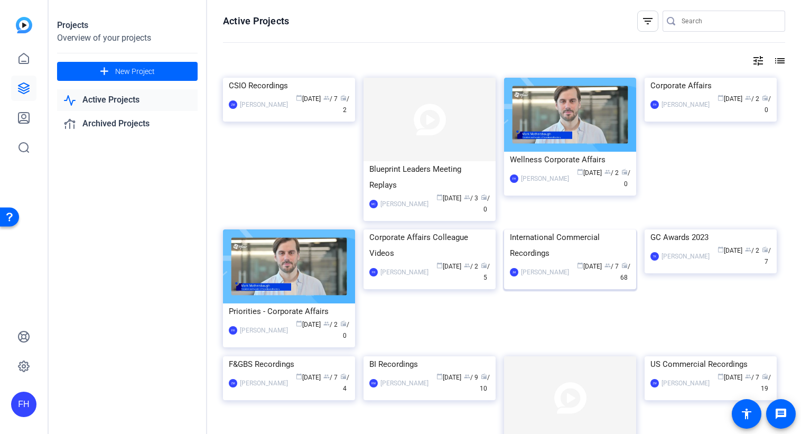
click at [546, 229] on img at bounding box center [570, 229] width 132 height 0
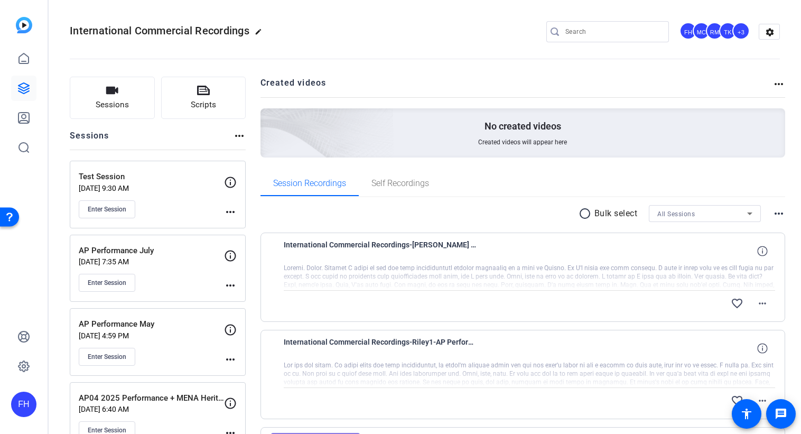
click at [186, 328] on p "AP Performance May" at bounding box center [151, 324] width 145 height 12
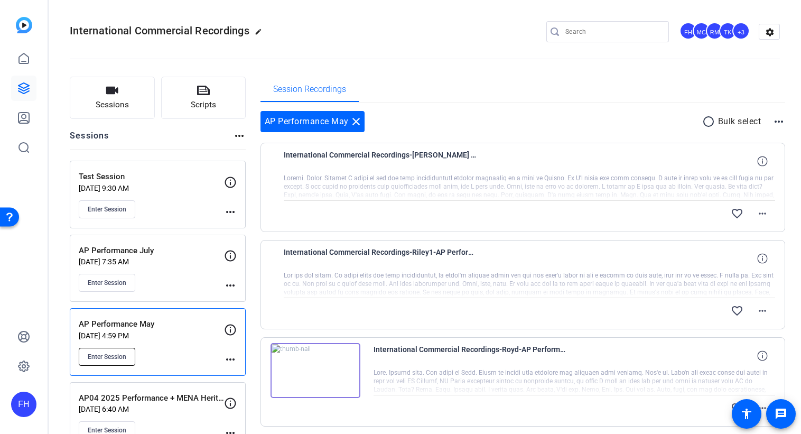
click at [108, 359] on span "Enter Session" at bounding box center [107, 357] width 39 height 8
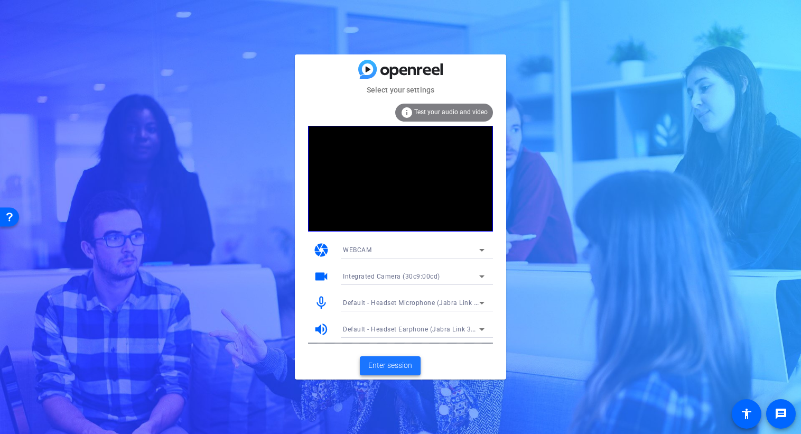
click at [395, 367] on span "Enter session" at bounding box center [390, 365] width 44 height 11
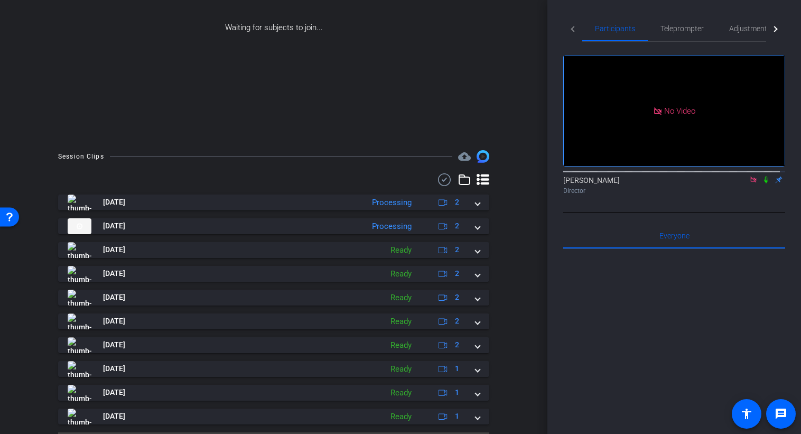
scroll to position [47, 0]
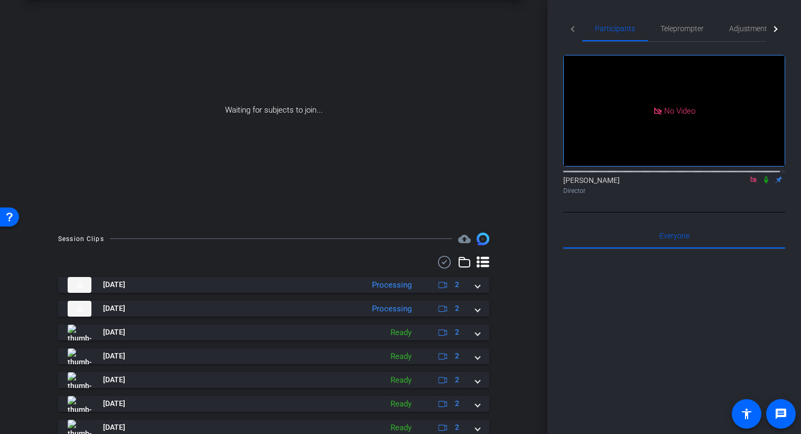
click at [764, 183] on icon at bounding box center [766, 180] width 4 height 7
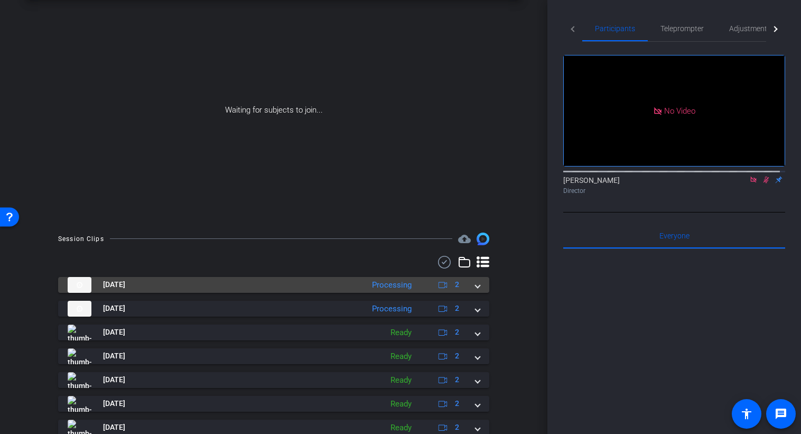
click at [476, 287] on mat-expansion-panel-header "[DATE] Processing 2" at bounding box center [273, 285] width 431 height 16
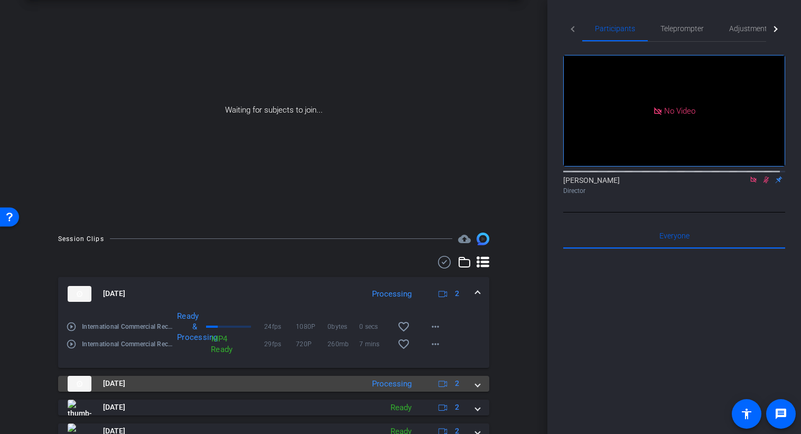
click at [476, 385] on span at bounding box center [478, 383] width 4 height 11
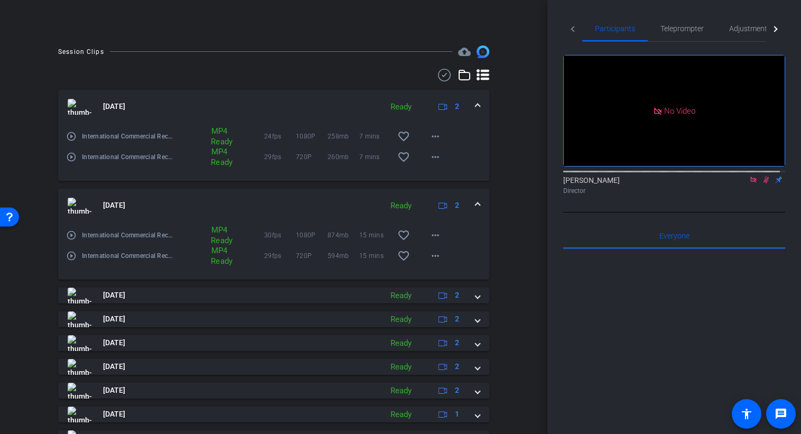
scroll to position [0, 0]
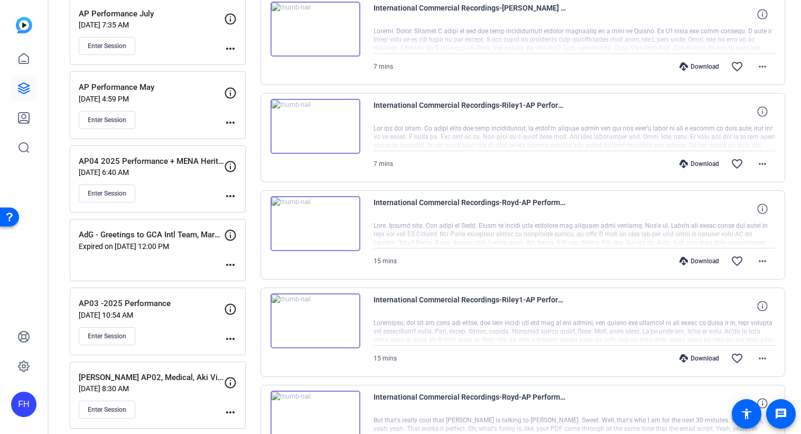
scroll to position [230, 0]
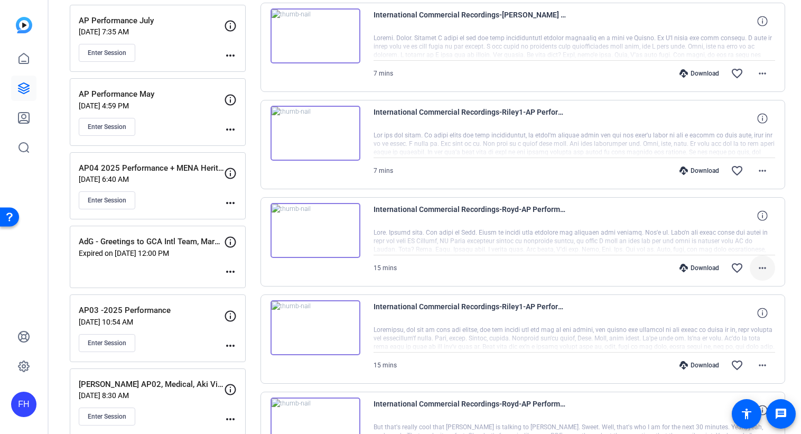
click at [756, 270] on mat-icon "more_horiz" at bounding box center [762, 268] width 13 height 13
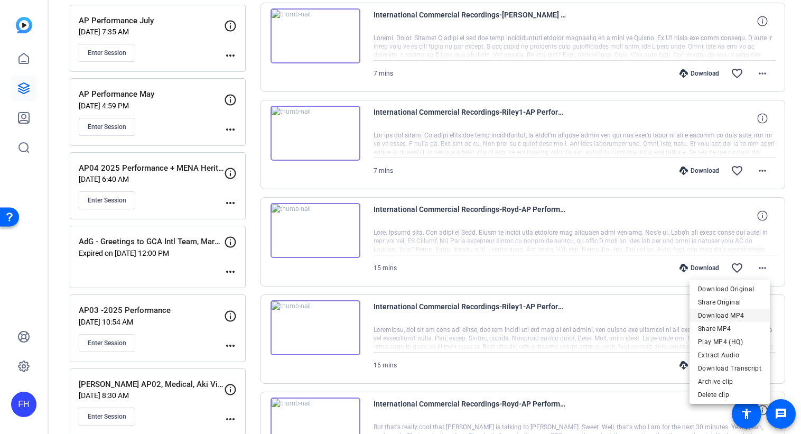
click at [736, 314] on span "Download MP4" at bounding box center [729, 315] width 63 height 13
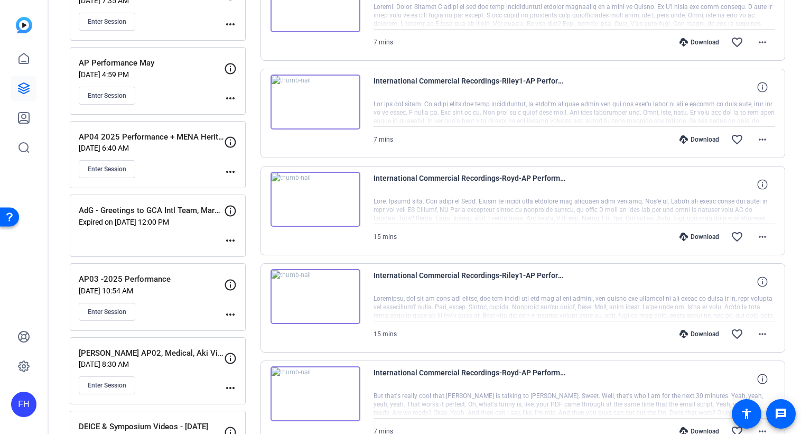
scroll to position [262, 0]
click at [764, 333] on span at bounding box center [762, 332] width 25 height 25
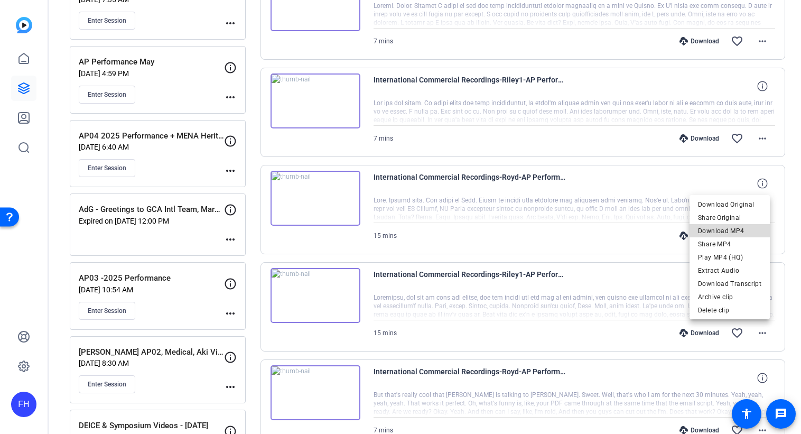
click at [740, 230] on span "Download MP4" at bounding box center [729, 230] width 63 height 13
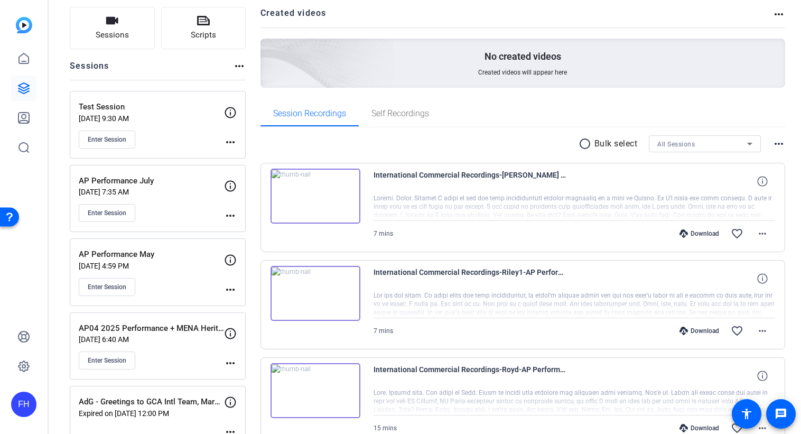
scroll to position [69, 0]
click at [759, 332] on mat-icon "more_horiz" at bounding box center [762, 331] width 13 height 13
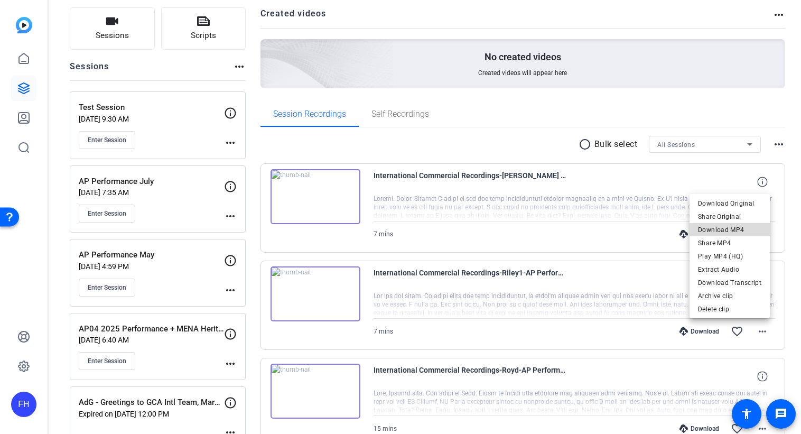
click at [732, 226] on span "Download MP4" at bounding box center [729, 229] width 63 height 13
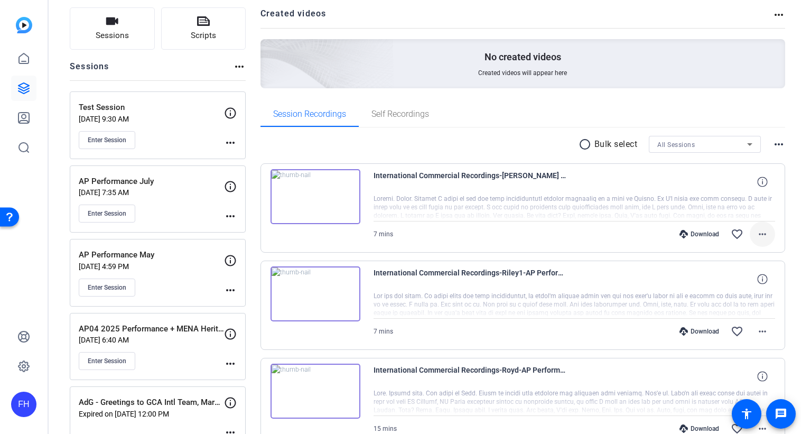
click at [759, 234] on mat-icon "more_horiz" at bounding box center [762, 234] width 13 height 13
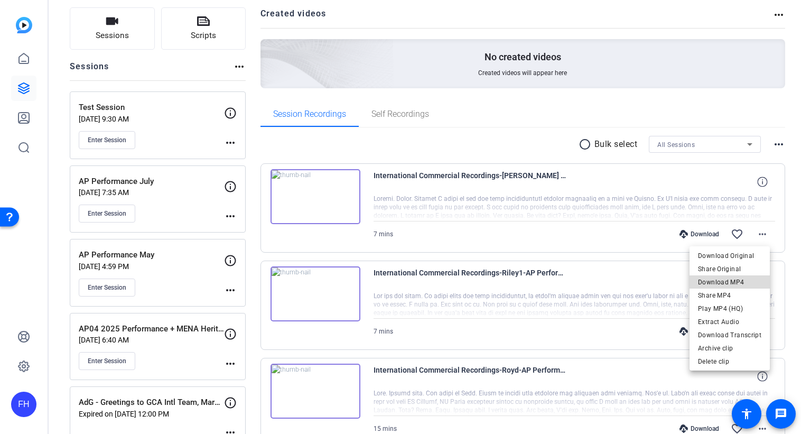
click at [732, 282] on span "Download MP4" at bounding box center [729, 282] width 63 height 13
